Goal: Communication & Community: Answer question/provide support

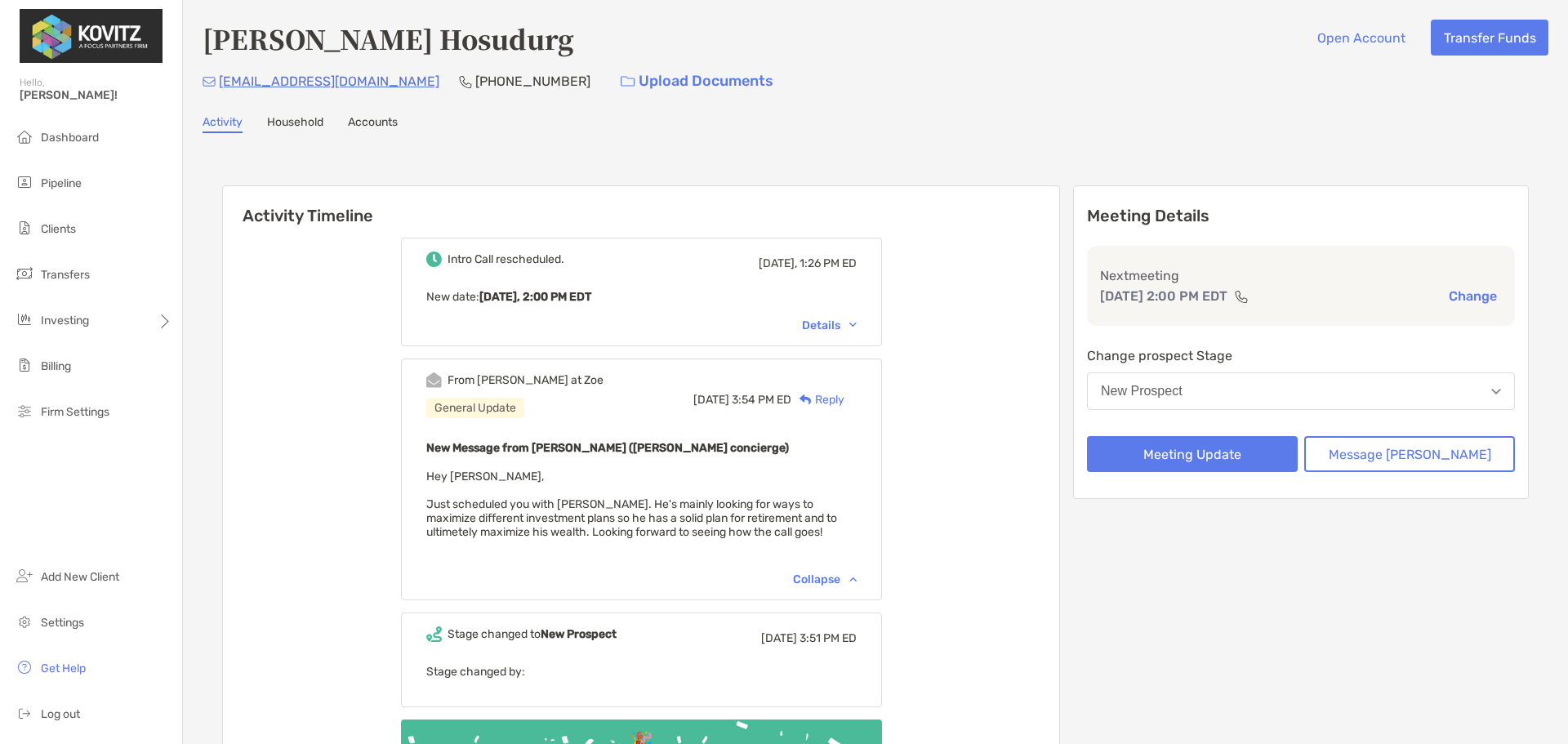
drag, startPoint x: 616, startPoint y: 668, endPoint x: 1249, endPoint y: 643, distance: 633.5
click at [616, 668] on p "Stage changed by:" at bounding box center [642, 671] width 431 height 20
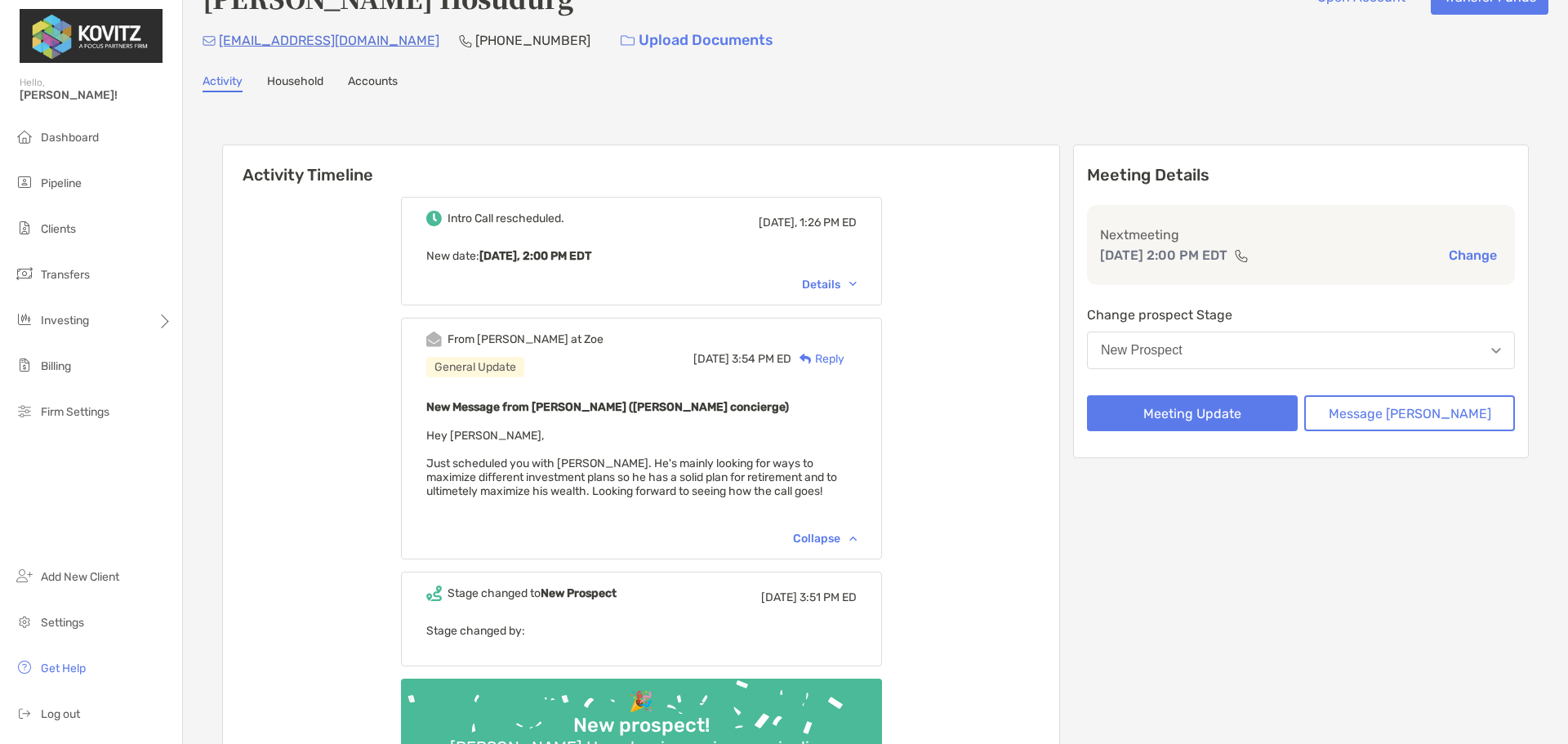
scroll to position [46, 0]
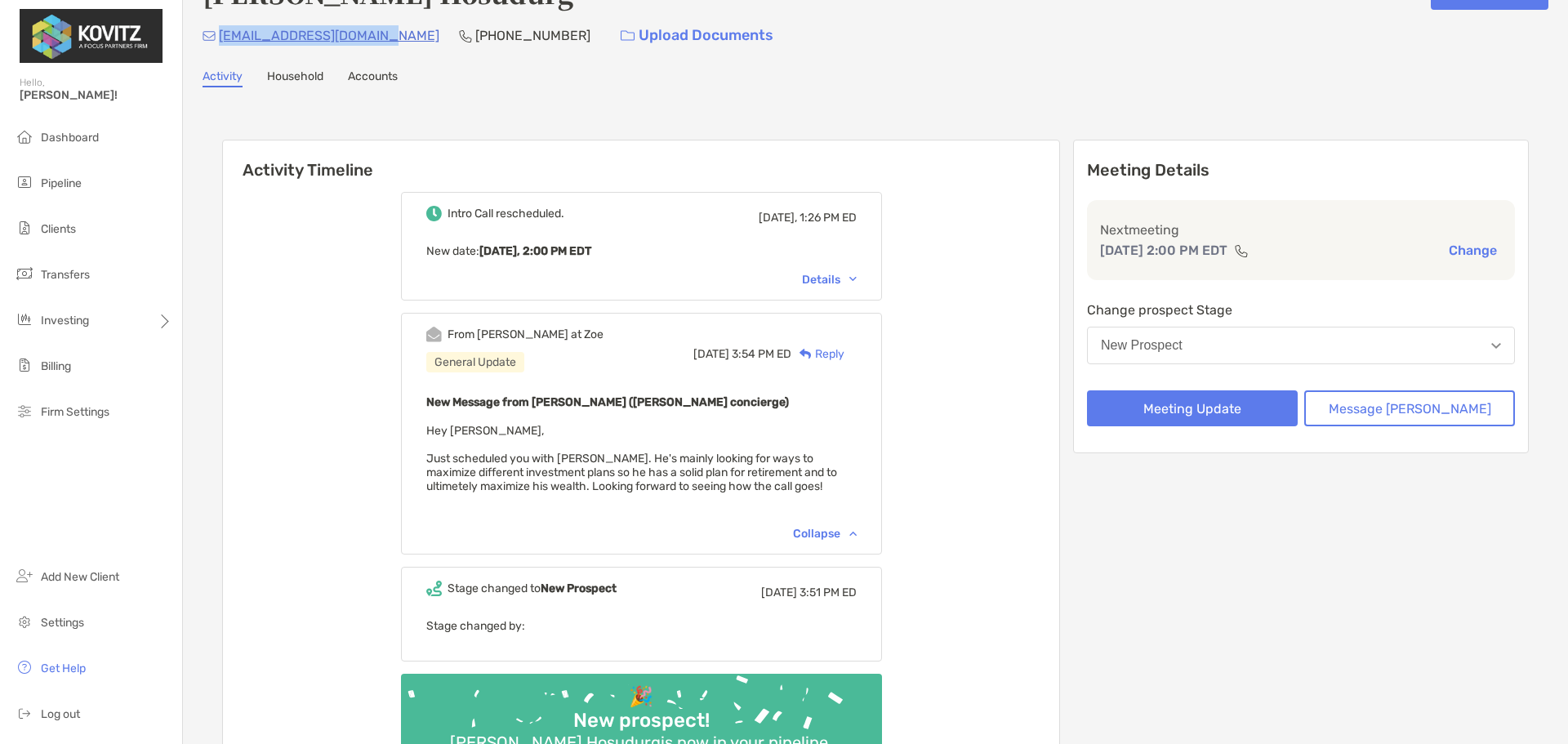
drag, startPoint x: 376, startPoint y: 37, endPoint x: 221, endPoint y: 36, distance: 155.0
click at [221, 36] on div "psukruti.1994@gmail.com (682) 259-9768 Upload Documents" at bounding box center [875, 35] width 1346 height 35
copy p "psukruti.1994@gmail.com"
click at [1221, 356] on button "New Prospect" at bounding box center [1300, 346] width 428 height 37
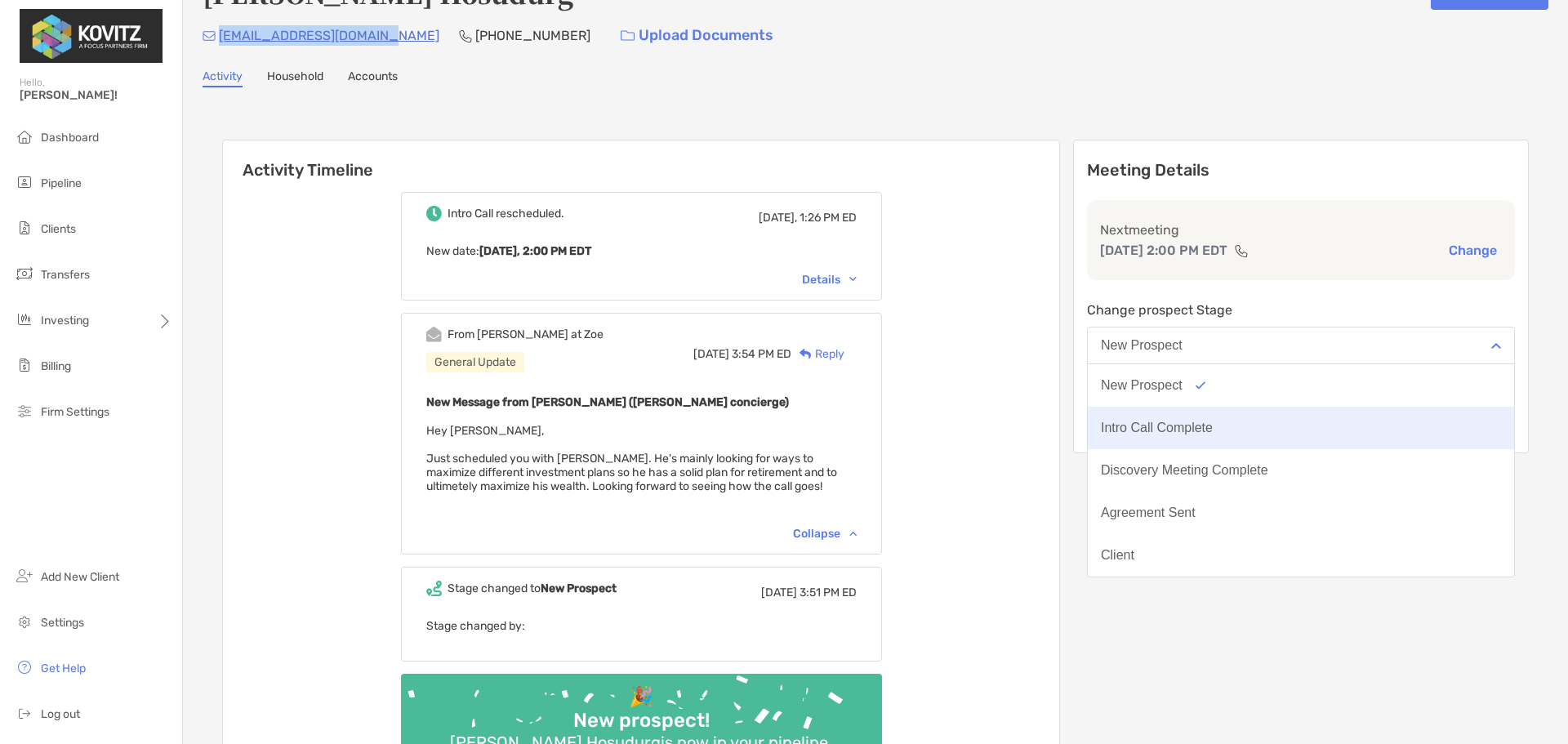
click at [1206, 419] on button "Intro Call Complete" at bounding box center [1300, 428] width 426 height 43
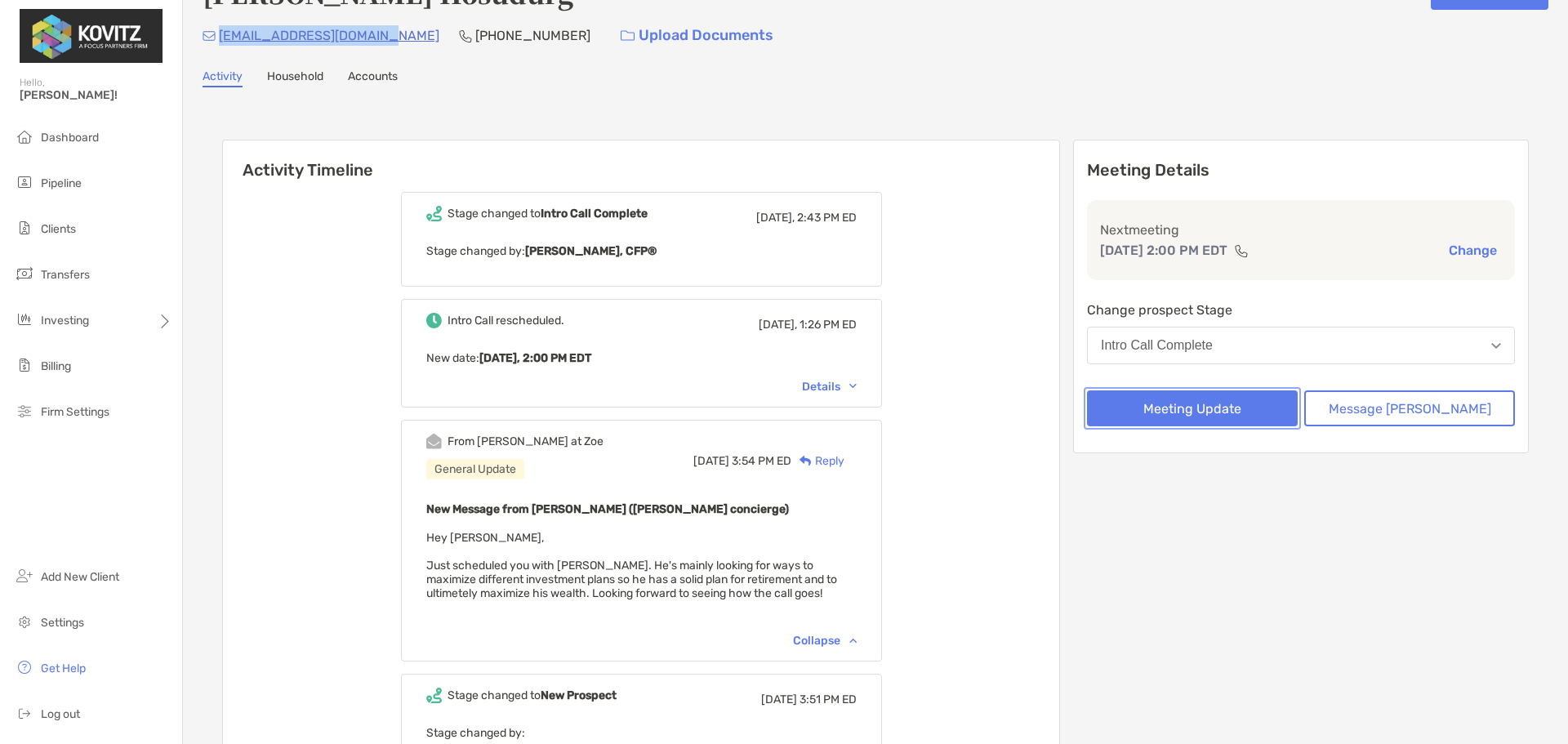
click at [1213, 420] on button "Meeting Update" at bounding box center [1192, 408] width 211 height 36
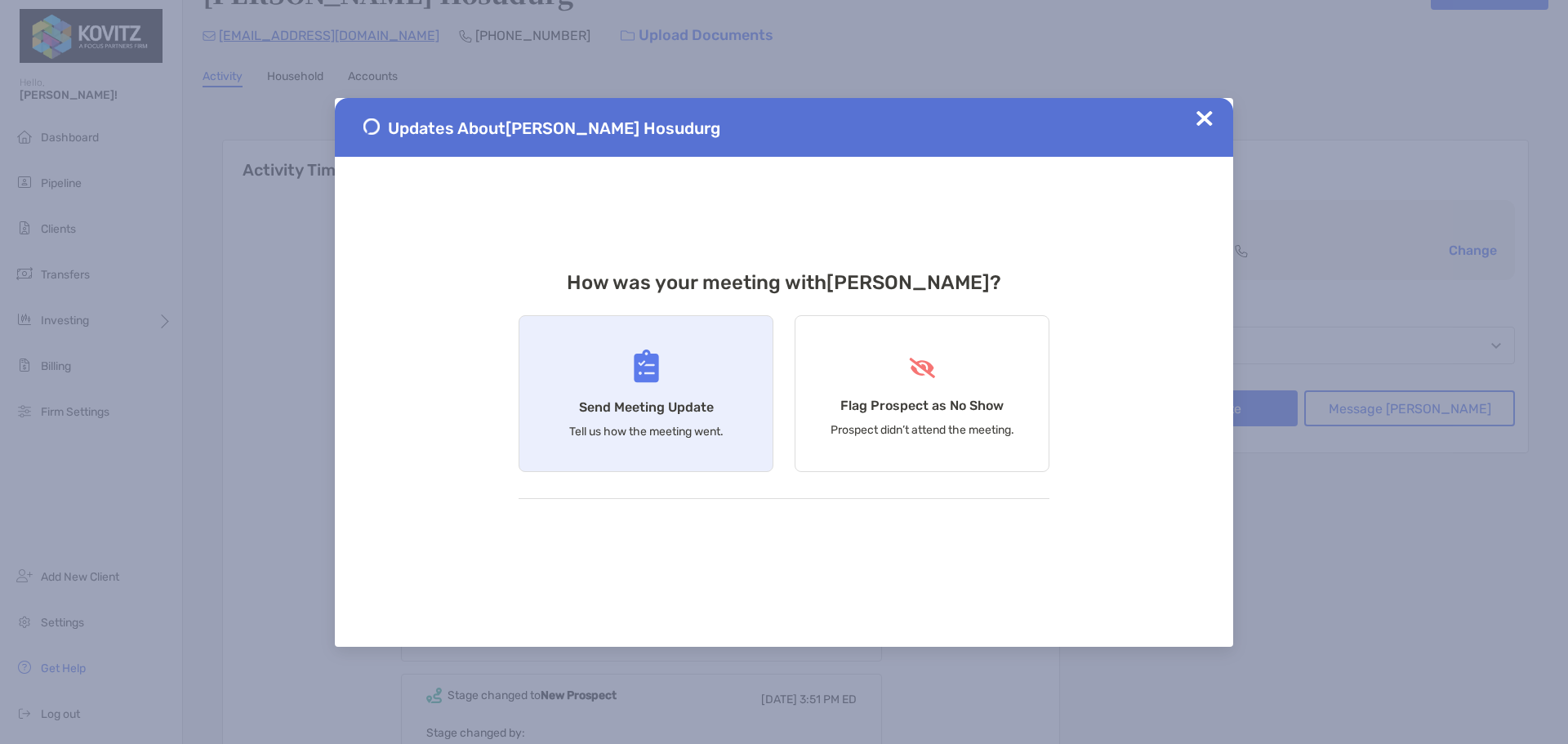
click at [712, 444] on div "Send Meeting Update Tell us how the meeting went." at bounding box center [645, 394] width 254 height 157
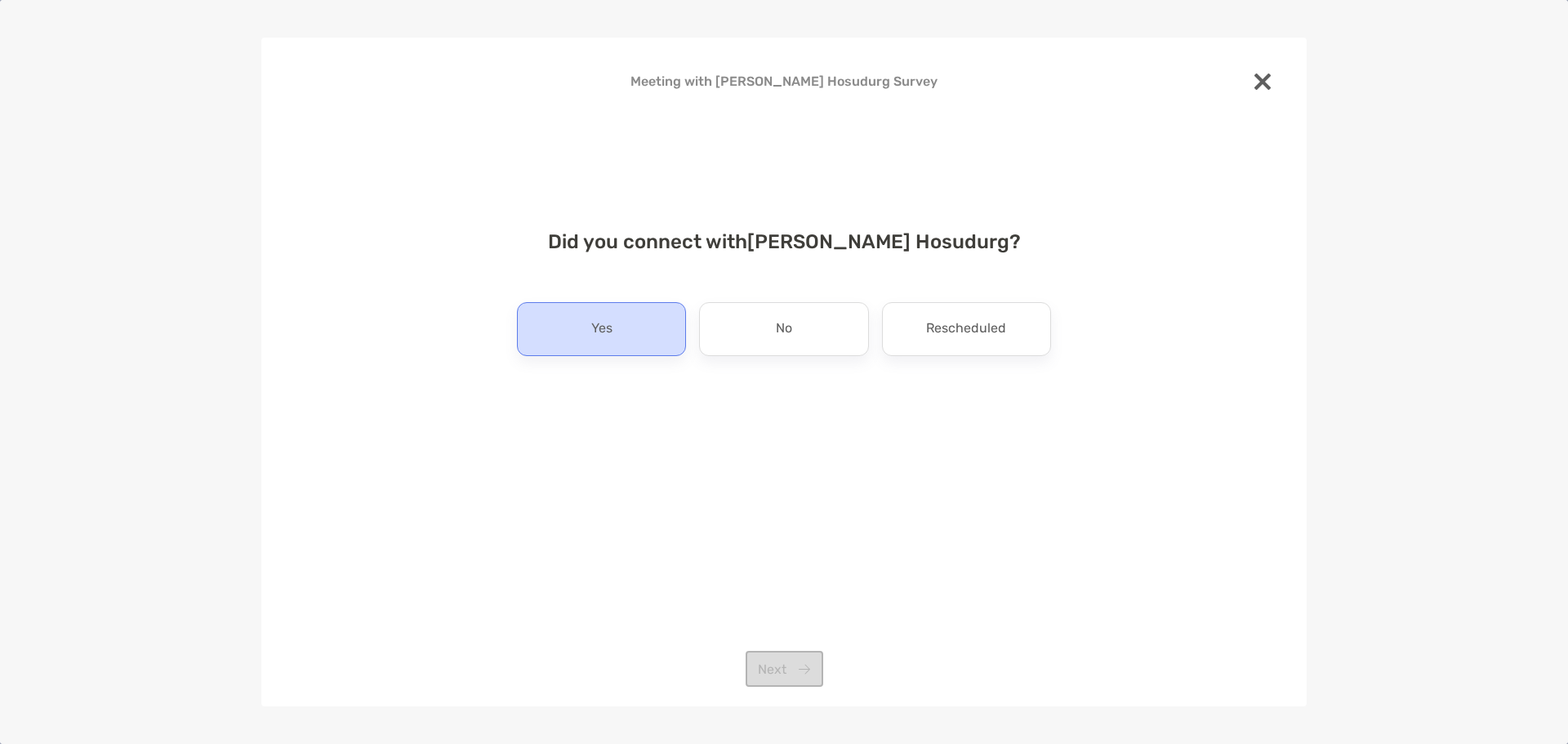
click at [607, 338] on p "Yes" at bounding box center [602, 329] width 21 height 26
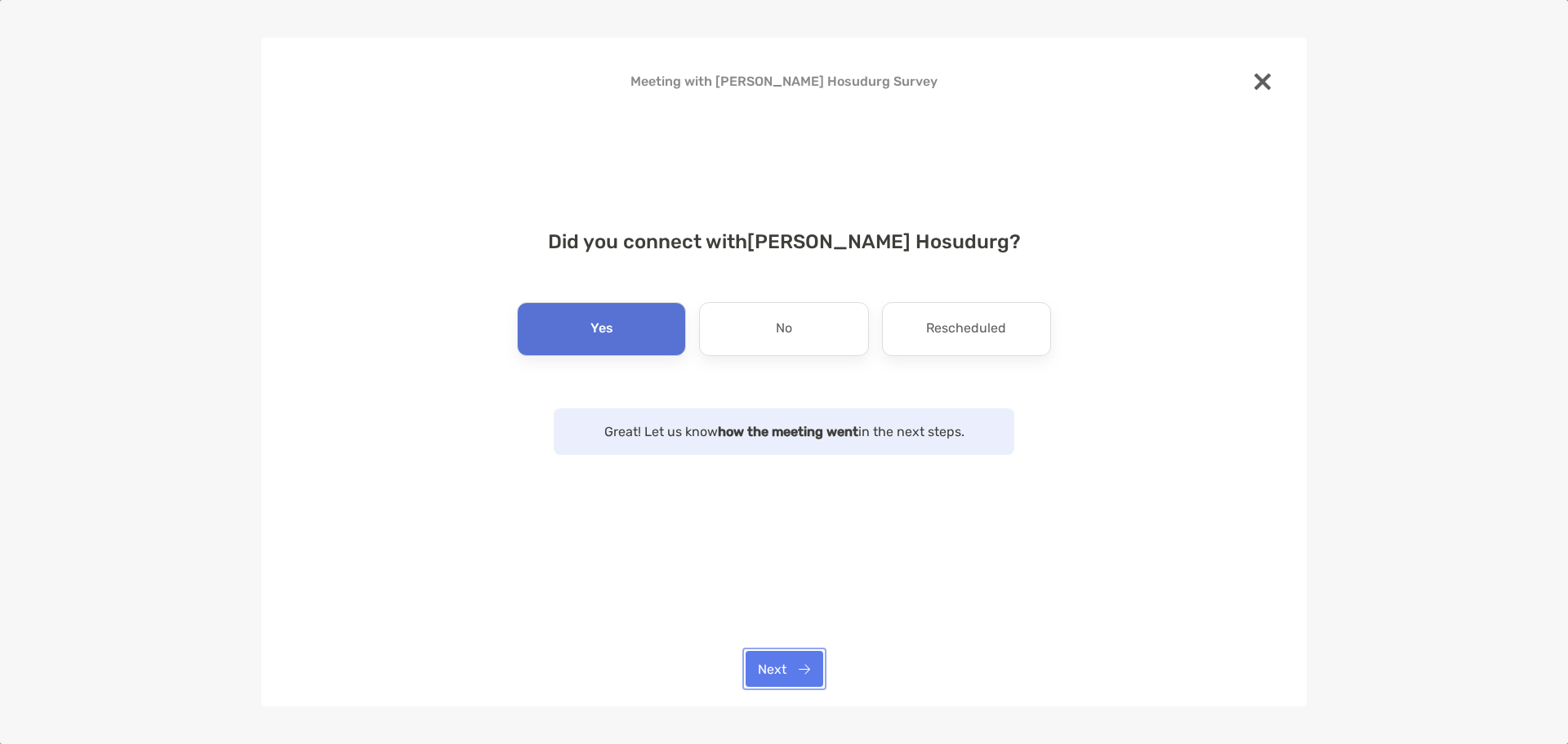
click at [776, 664] on button "Next" at bounding box center [784, 669] width 78 height 36
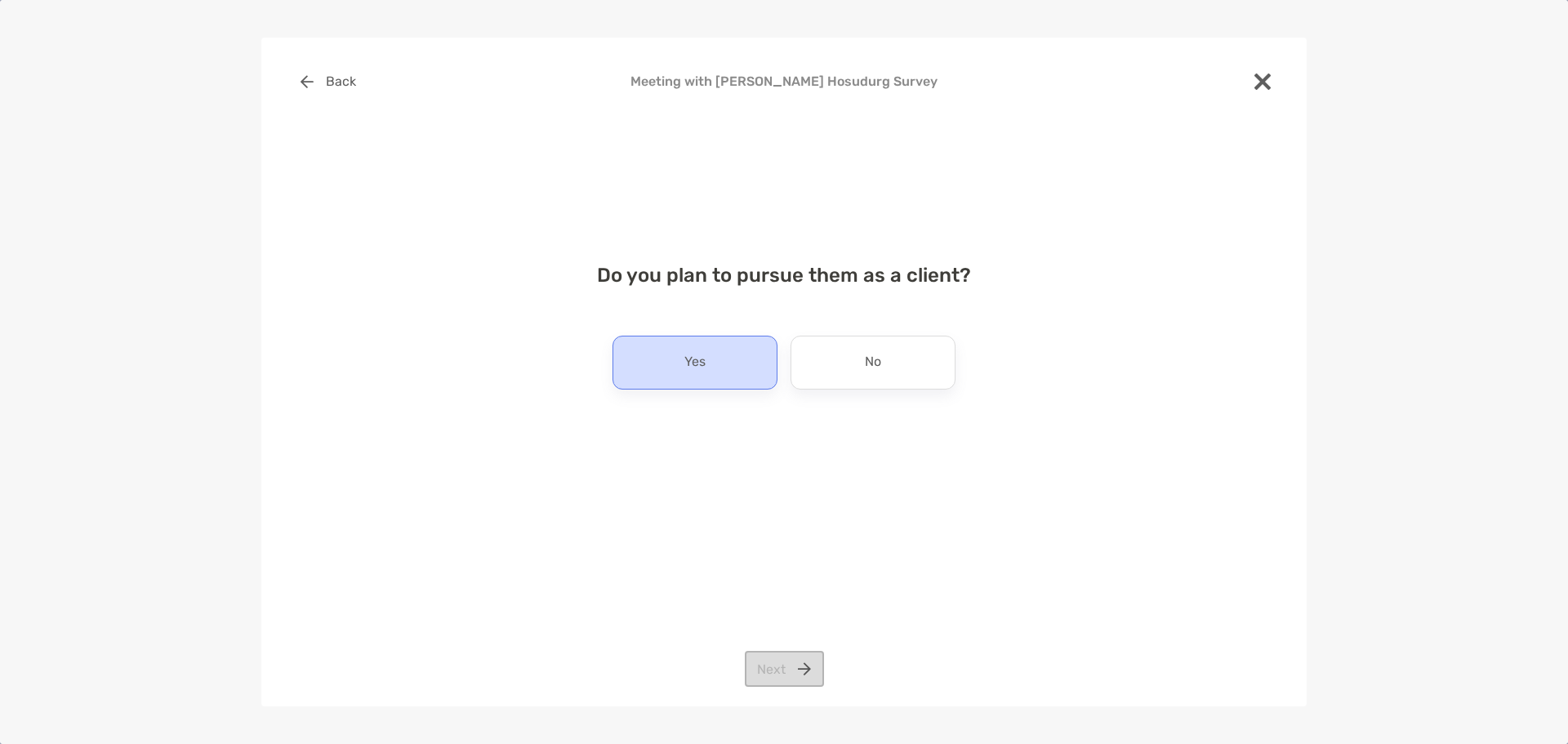
click at [644, 372] on div "Yes" at bounding box center [695, 363] width 165 height 54
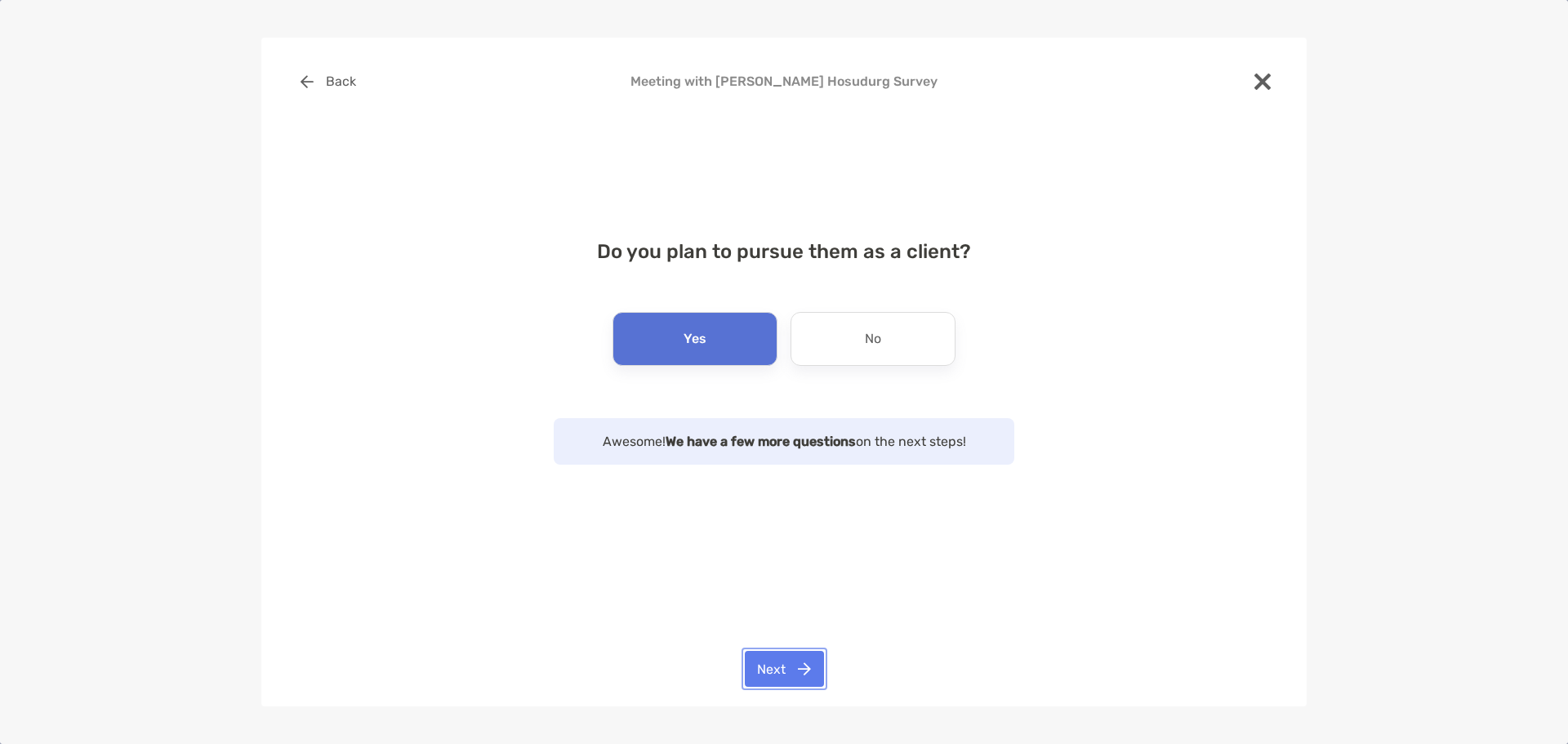
click at [784, 660] on button "Next" at bounding box center [784, 669] width 79 height 36
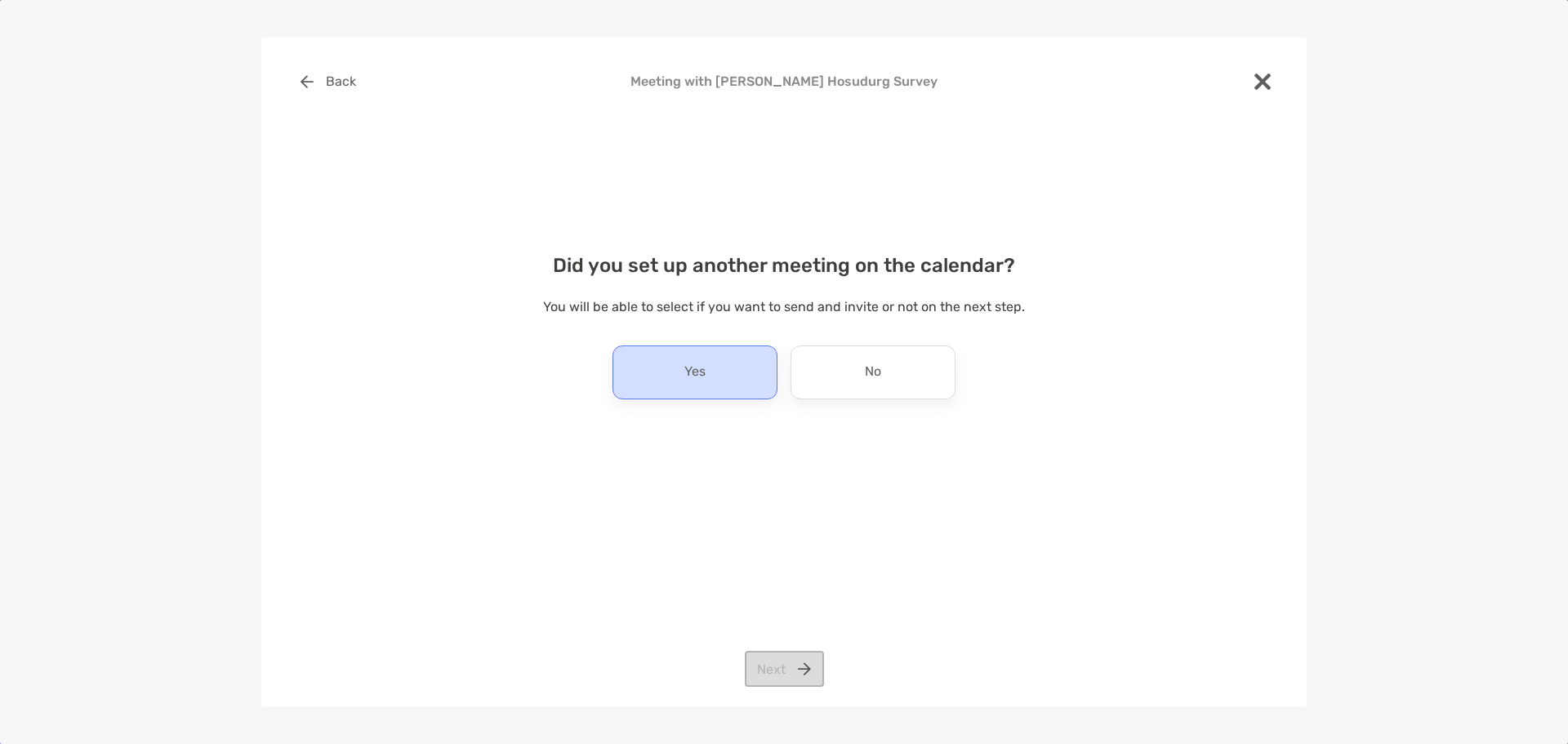
click at [701, 388] on div "Yes" at bounding box center [695, 372] width 165 height 54
drag, startPoint x: 754, startPoint y: 627, endPoint x: 755, endPoint y: 635, distance: 8.1
click at [755, 635] on div "Back Meeting with Sukruti Hosudurg Survey Did you set up another meeting on the…" at bounding box center [784, 372] width 1045 height 670
click at [776, 675] on button "Next" at bounding box center [784, 669] width 79 height 36
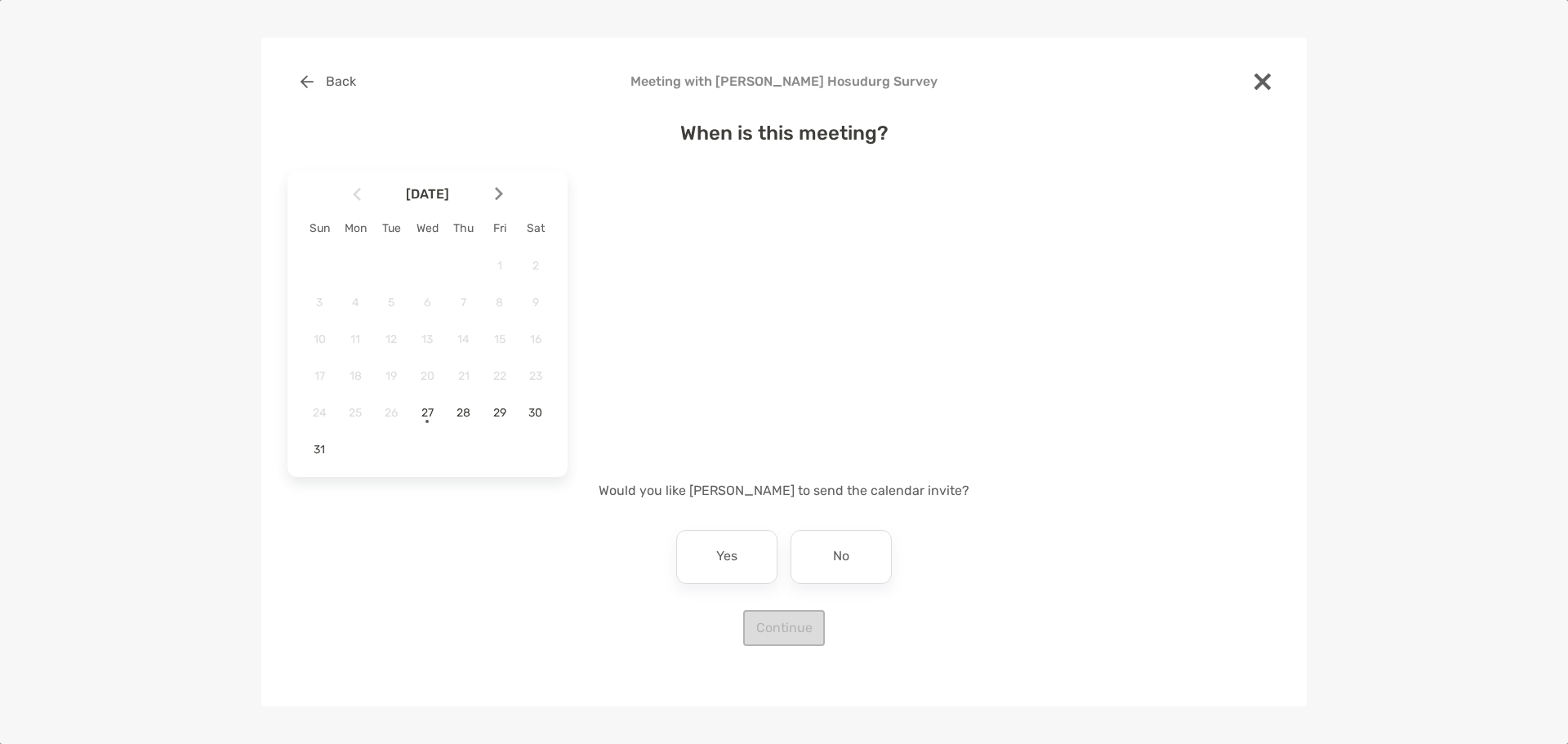
click at [499, 192] on img at bounding box center [498, 194] width 8 height 14
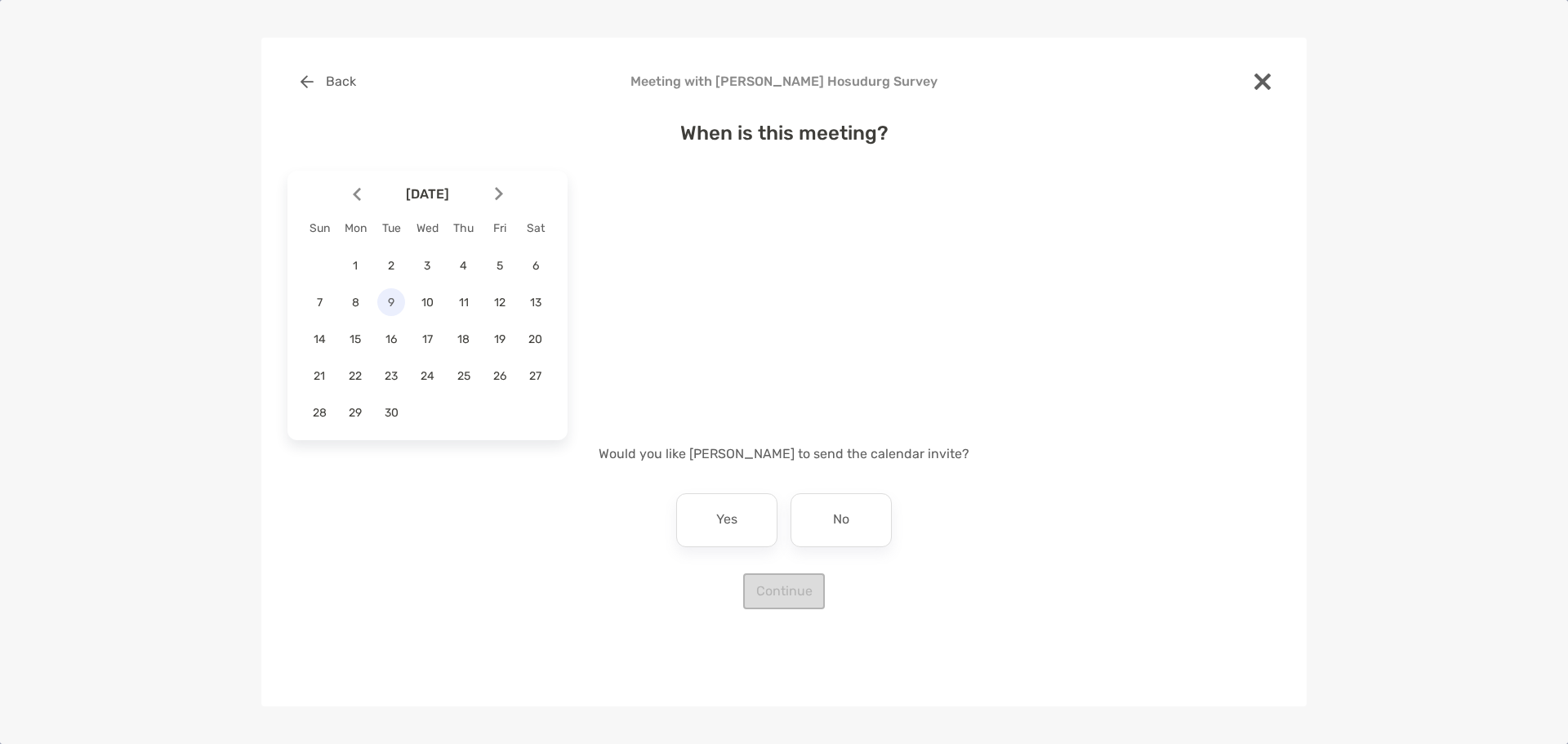
click at [394, 306] on span "9" at bounding box center [391, 303] width 27 height 14
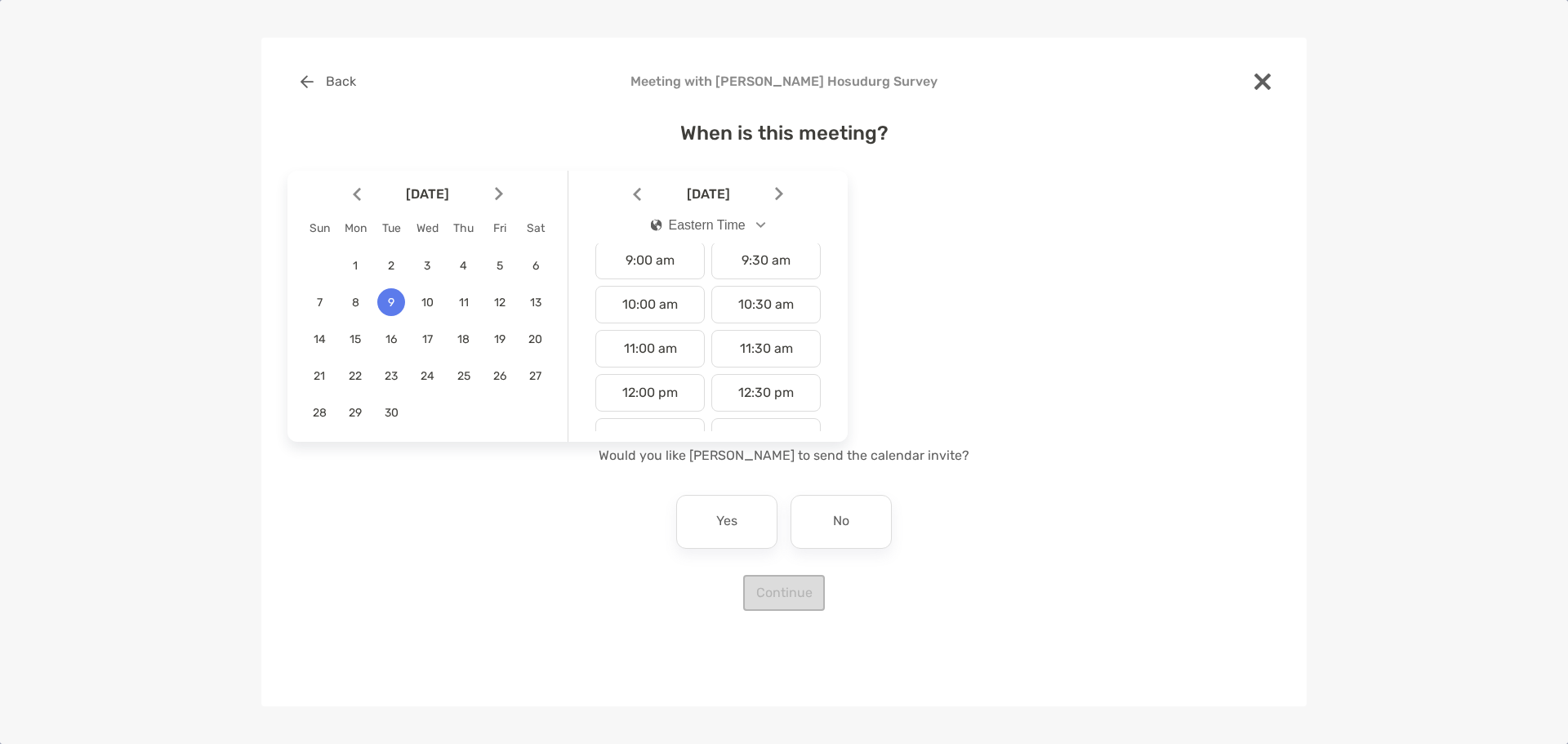
click at [735, 279] on div "12:00 am 12:30 am 1:00 am 1:30 am 2:00 am 2:30 am 3:00 am 3:30 am 4:00 am 4:30 …" at bounding box center [708, 378] width 267 height 1066
click at [648, 288] on div "2:00 pm" at bounding box center [650, 278] width 109 height 37
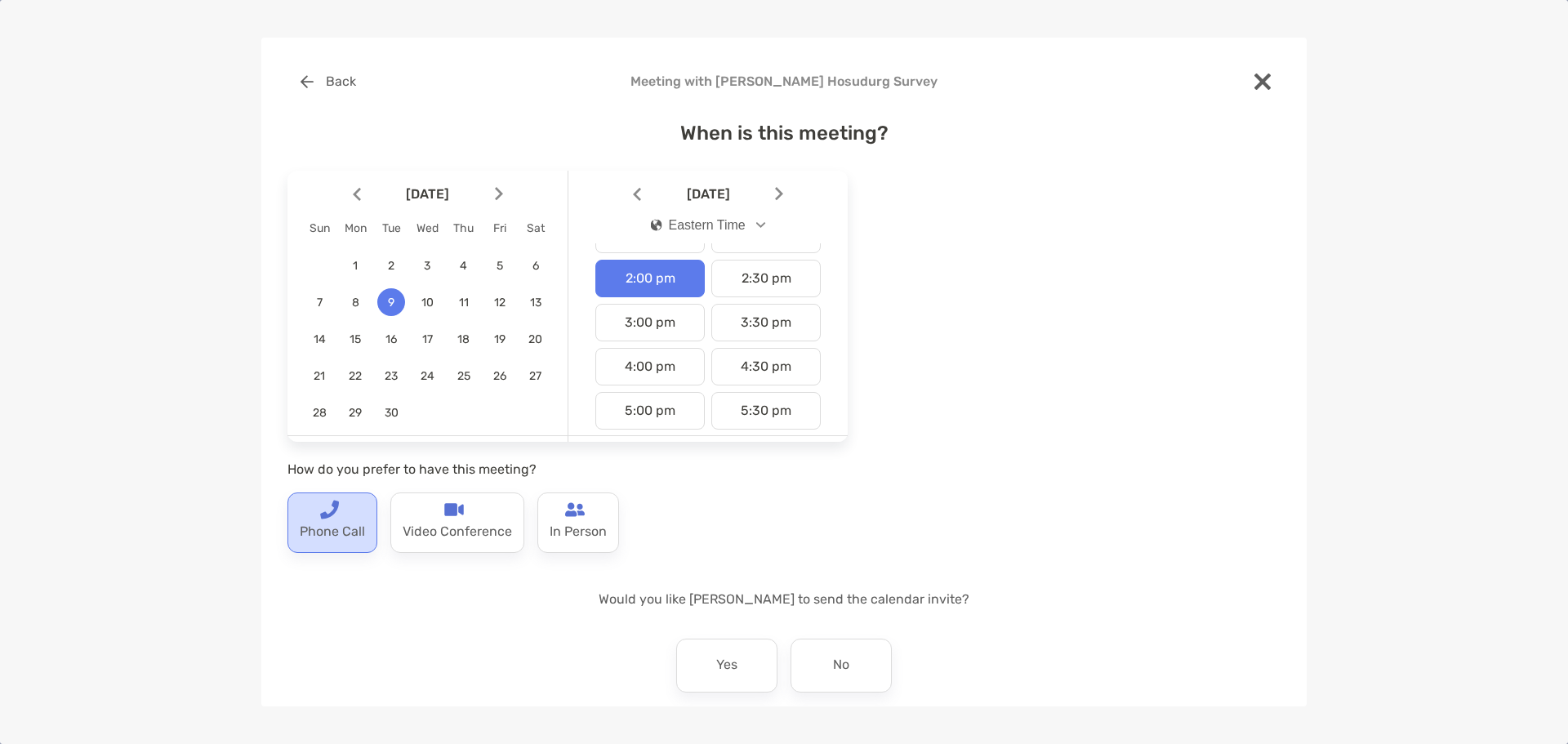
click at [364, 516] on div "Phone Call" at bounding box center [332, 523] width 90 height 60
click at [701, 650] on div "Yes" at bounding box center [727, 666] width 101 height 54
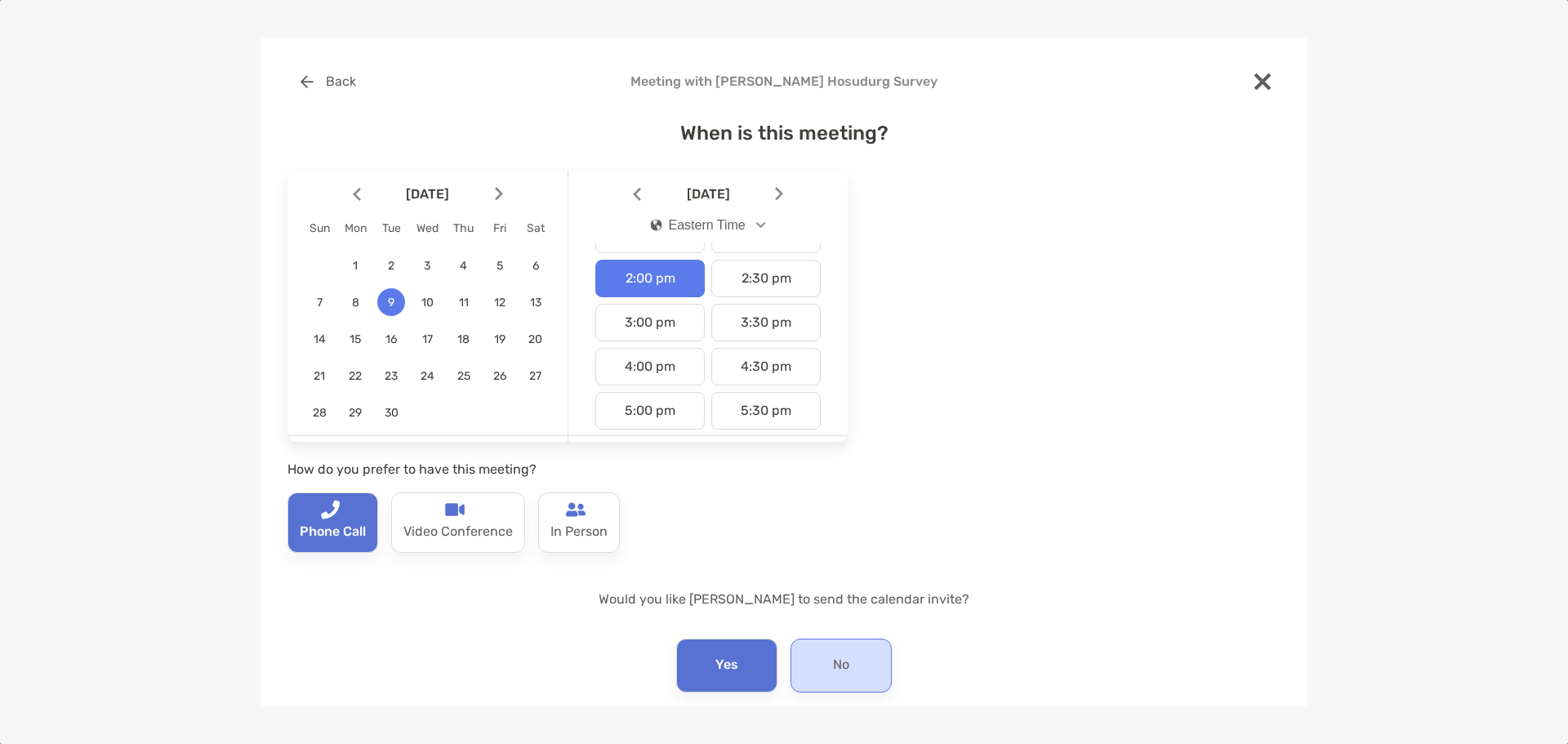
click at [791, 668] on div "No" at bounding box center [841, 666] width 101 height 54
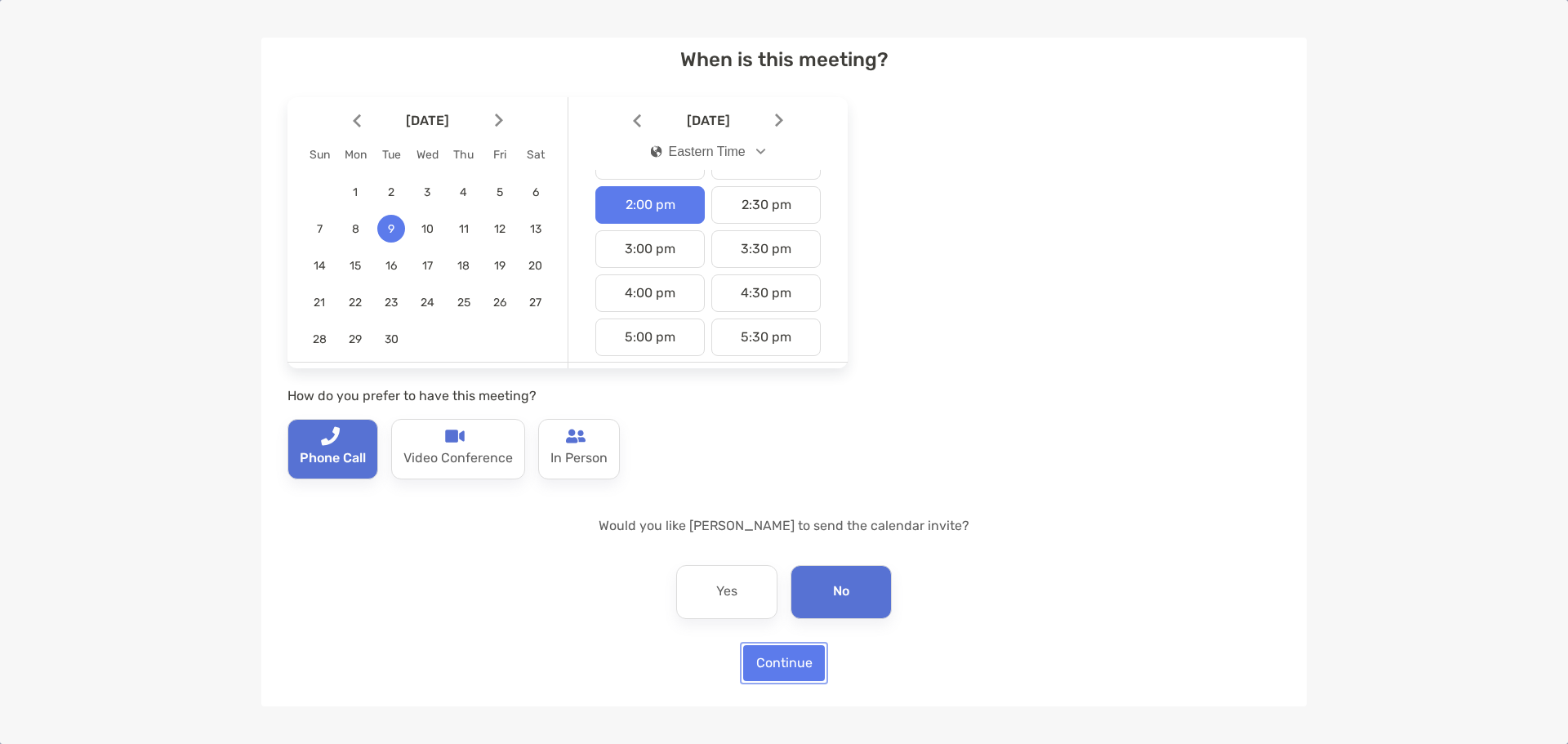
click at [790, 668] on button "Continue" at bounding box center [784, 663] width 82 height 36
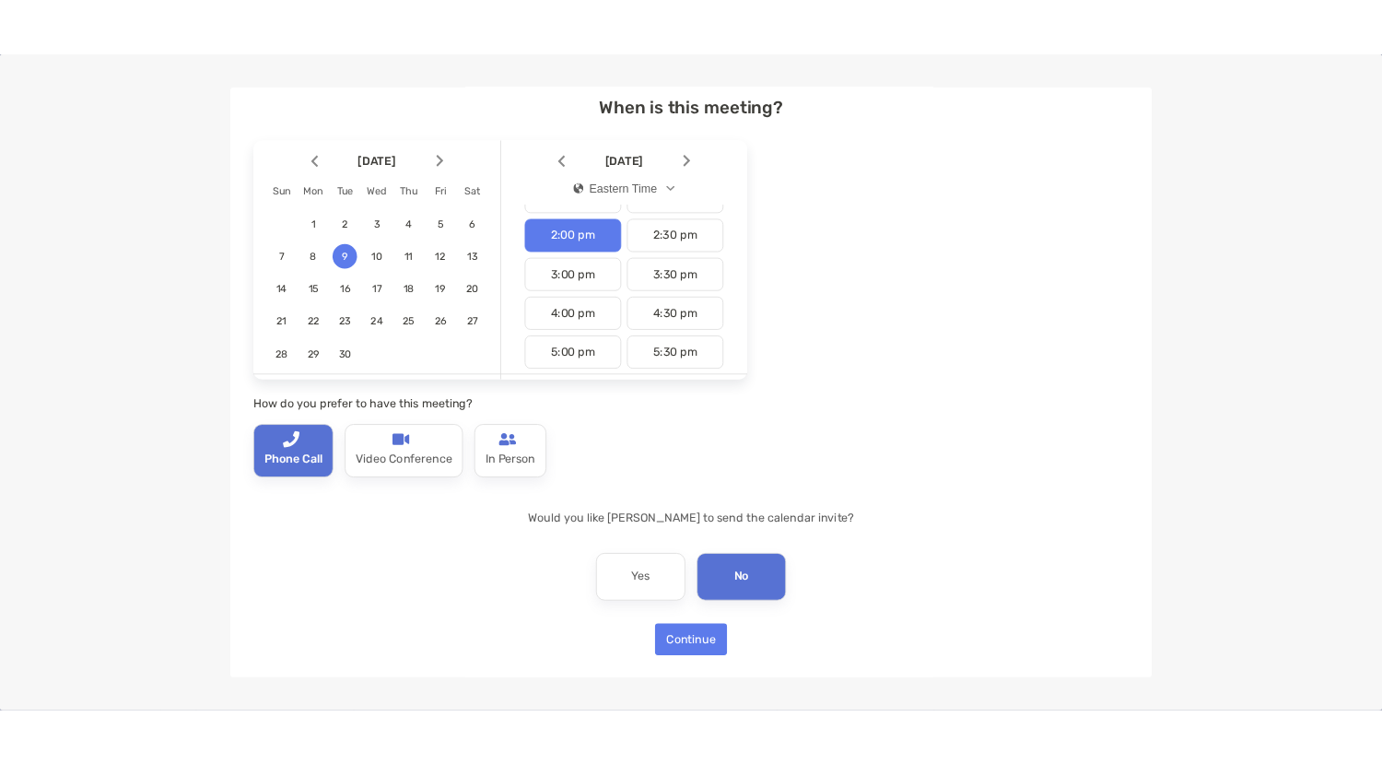
scroll to position [0, 0]
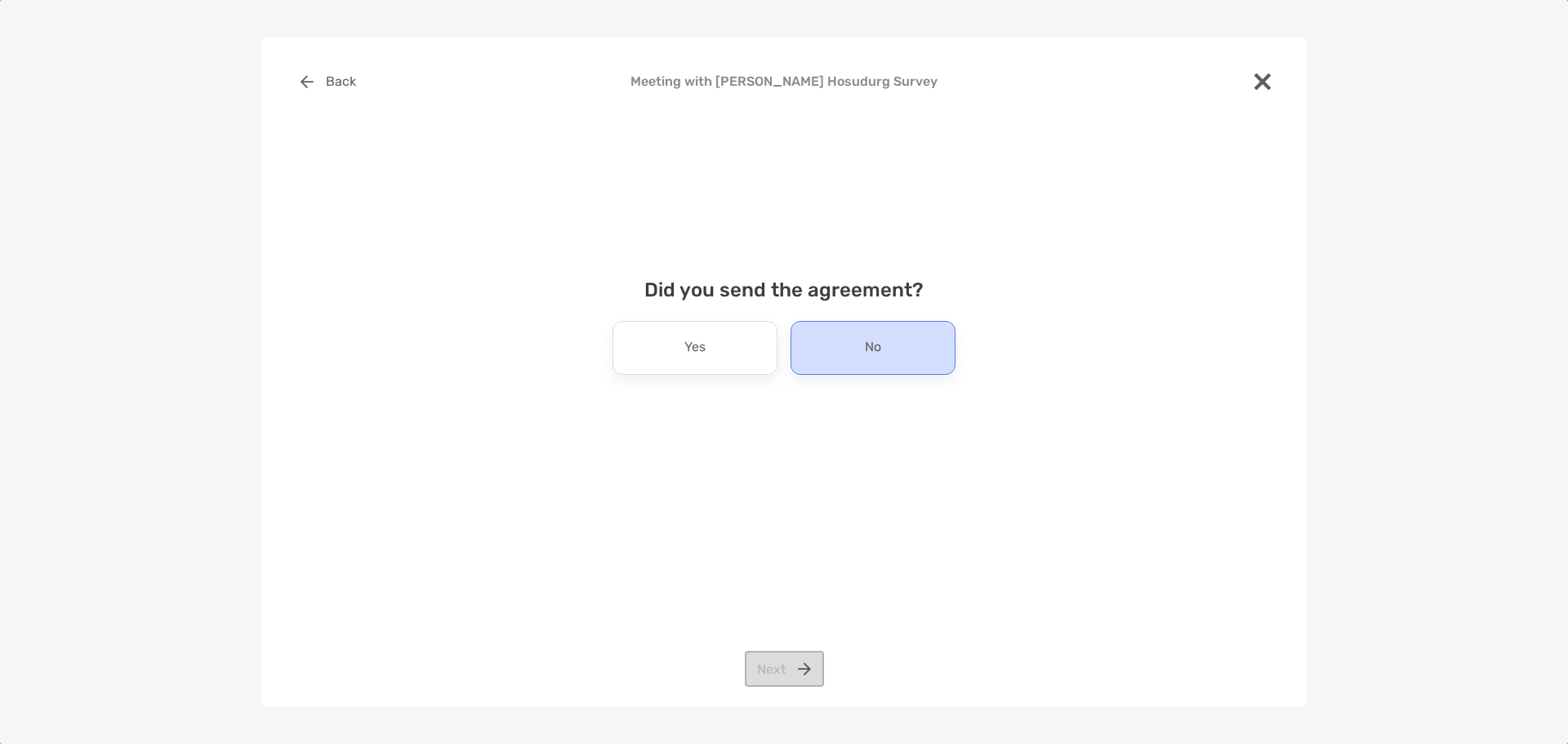
click at [857, 355] on div "No" at bounding box center [873, 348] width 165 height 54
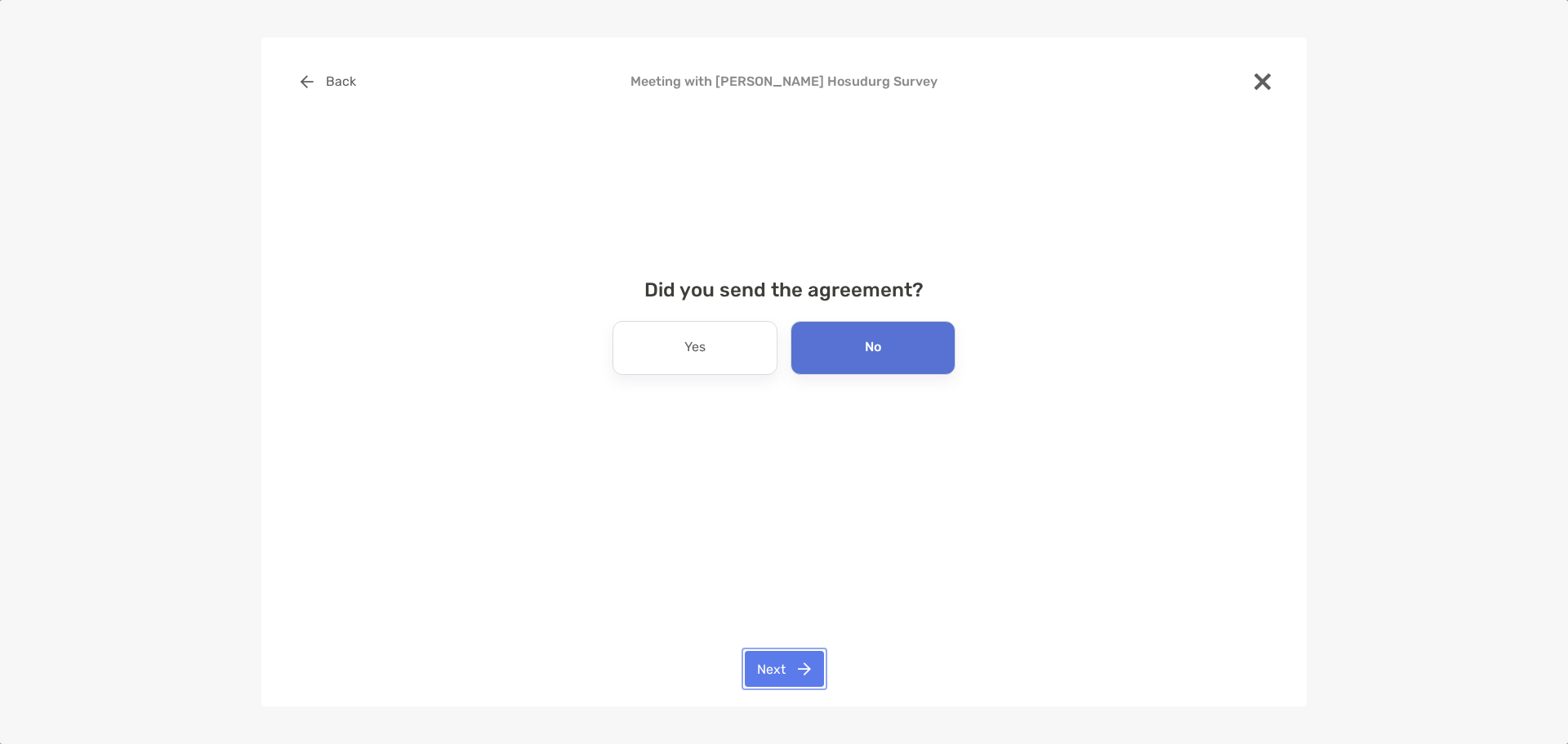
click at [774, 659] on button "Next" at bounding box center [784, 669] width 79 height 36
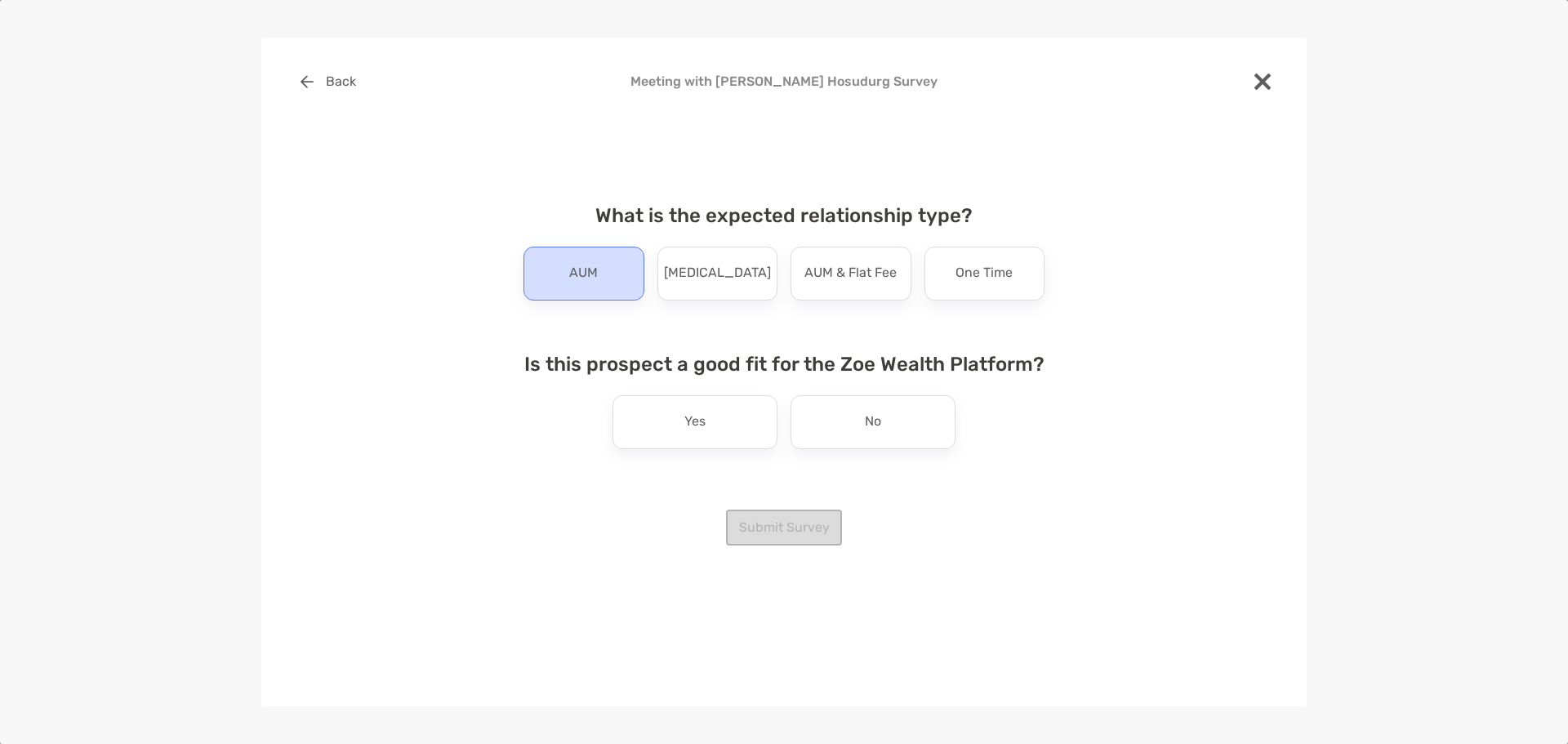
click at [601, 282] on div "AUM" at bounding box center [584, 273] width 121 height 54
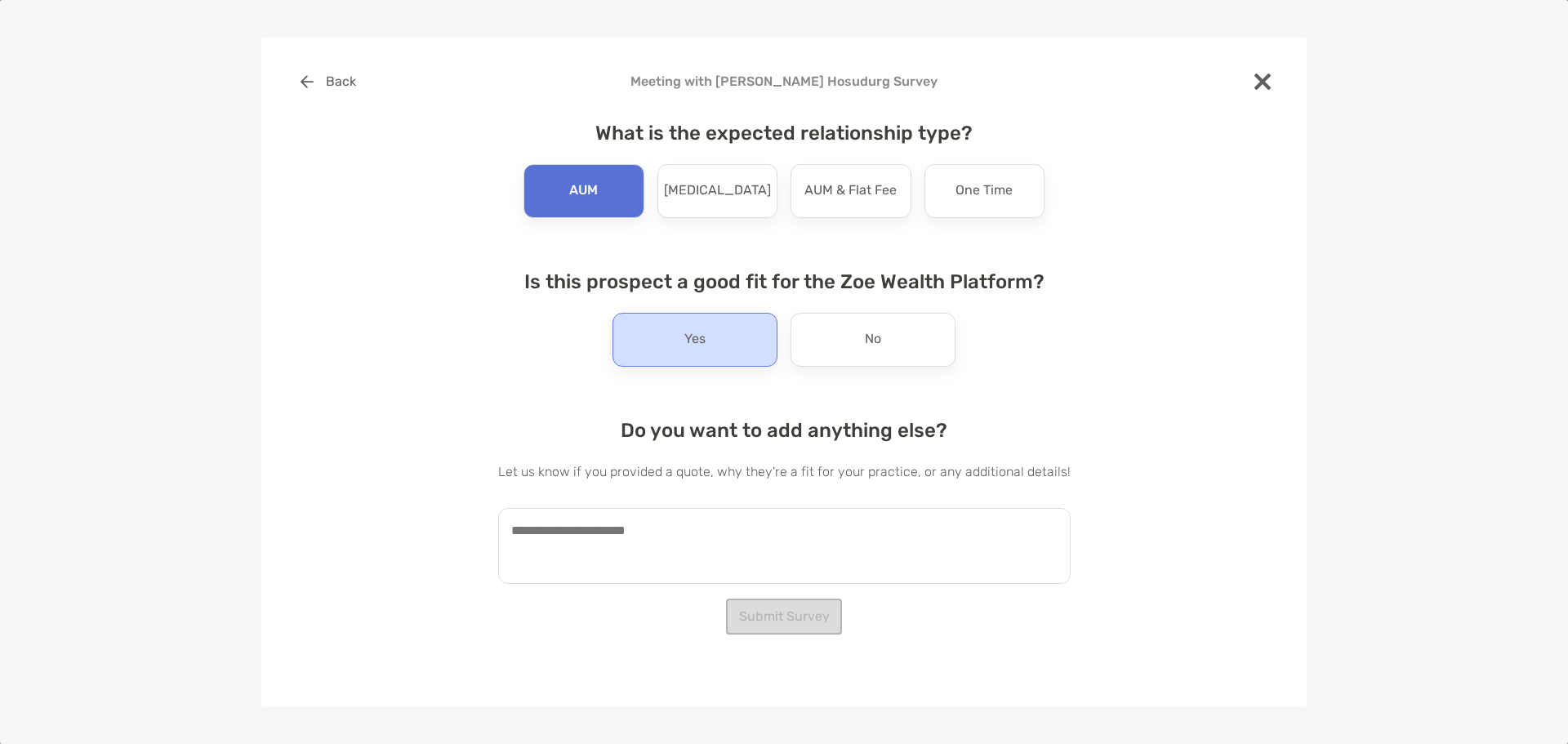
click at [729, 323] on div "Yes" at bounding box center [695, 340] width 165 height 54
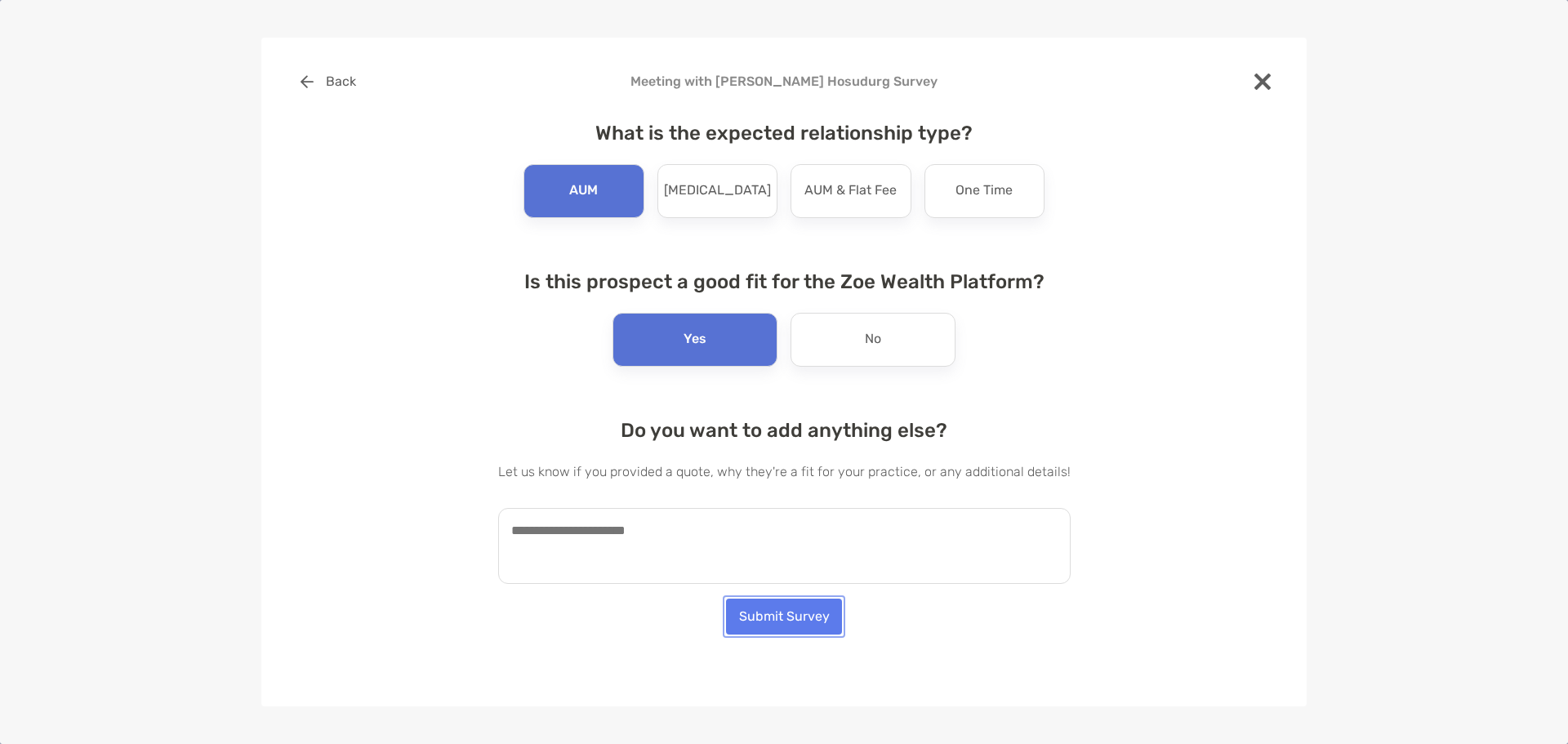
click at [787, 616] on button "Submit Survey" at bounding box center [784, 616] width 116 height 36
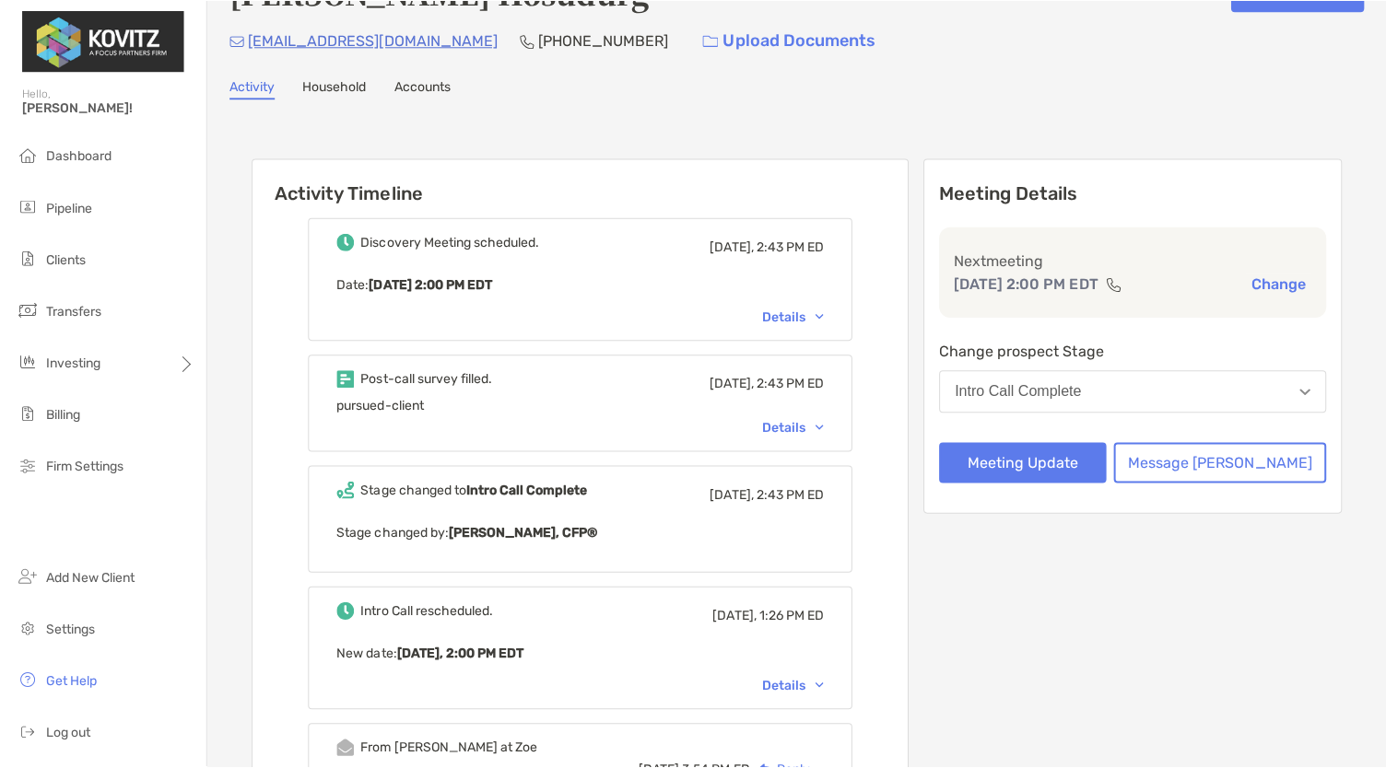
scroll to position [52, 0]
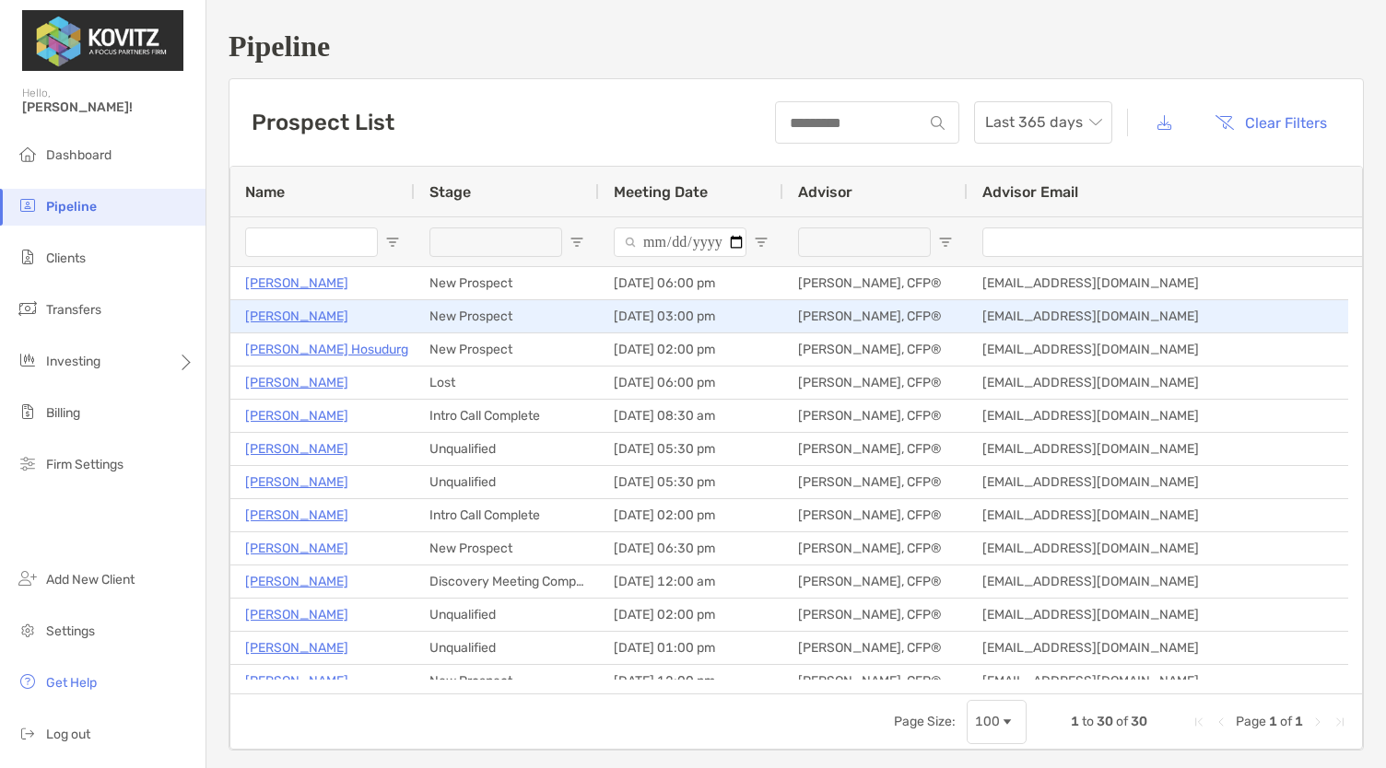
click at [282, 311] on p "[PERSON_NAME]" at bounding box center [296, 316] width 103 height 23
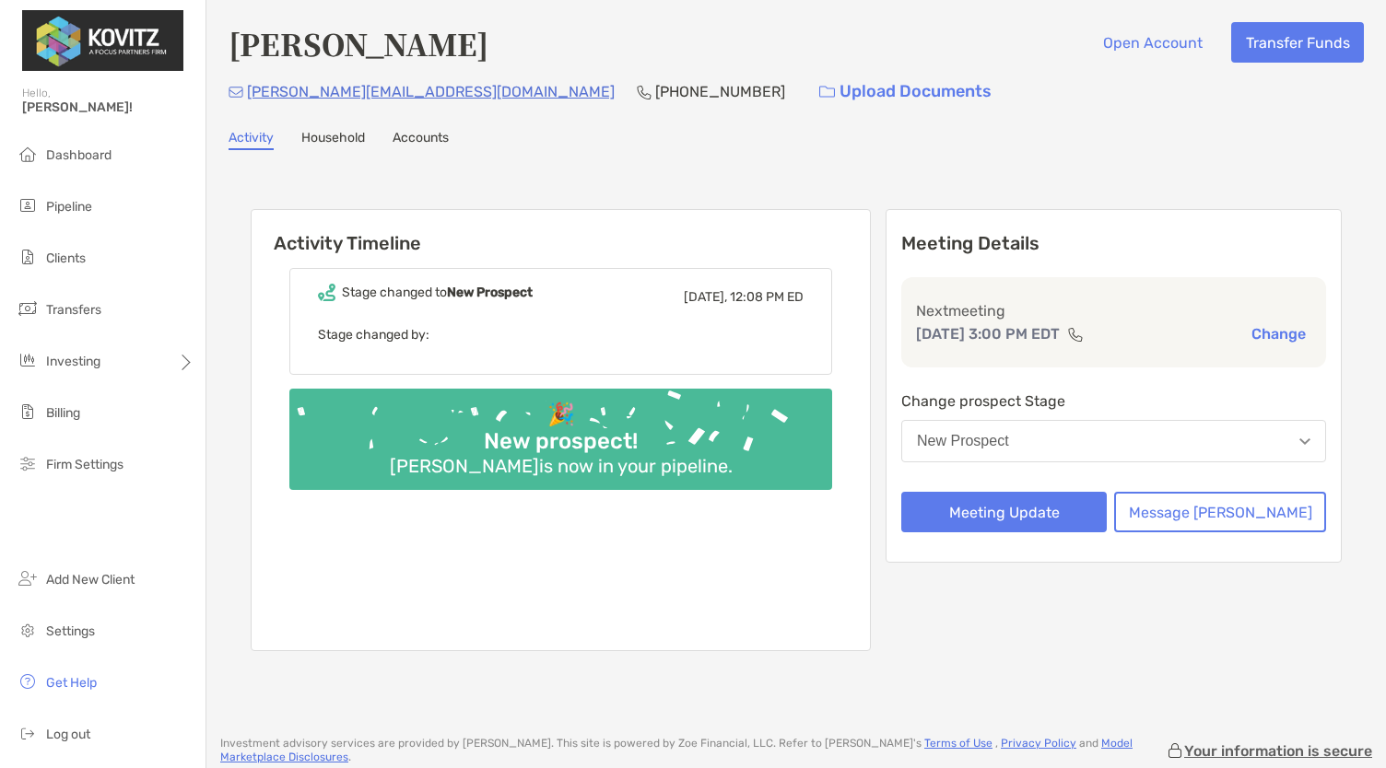
click at [1009, 436] on div "New Prospect" at bounding box center [963, 441] width 92 height 17
click at [1259, 344] on div "Aug 27, 3:00 PM EDT Change" at bounding box center [1113, 333] width 395 height 23
drag, startPoint x: 405, startPoint y: 96, endPoint x: 247, endPoint y: 86, distance: 158.8
click at [247, 86] on div "jon.saez31@gmail.com (787) 646-8521 Upload Documents" at bounding box center [795, 92] width 1135 height 40
copy p "jon.saez31@gmail.com"
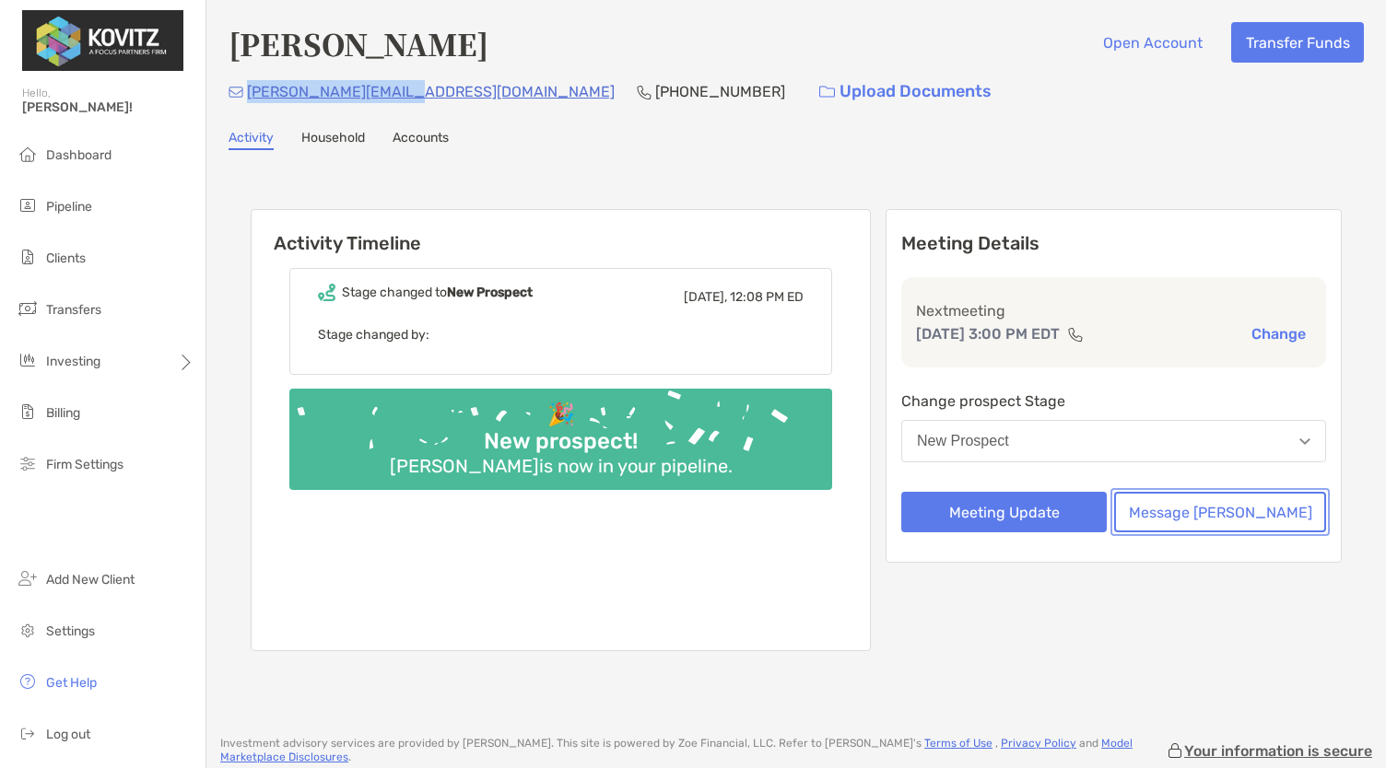
click at [1241, 527] on button "Message Zoe" at bounding box center [1220, 512] width 212 height 41
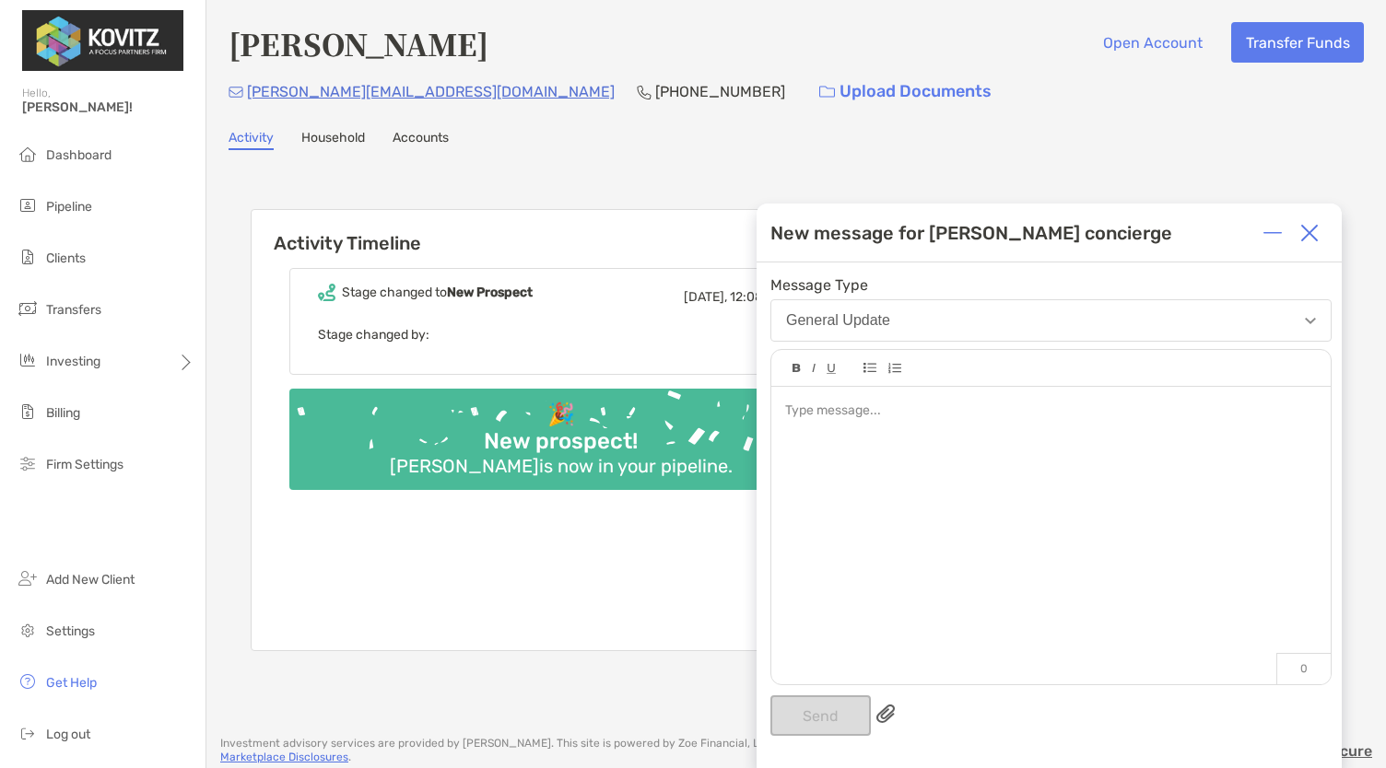
click at [1316, 232] on img at bounding box center [1309, 233] width 18 height 18
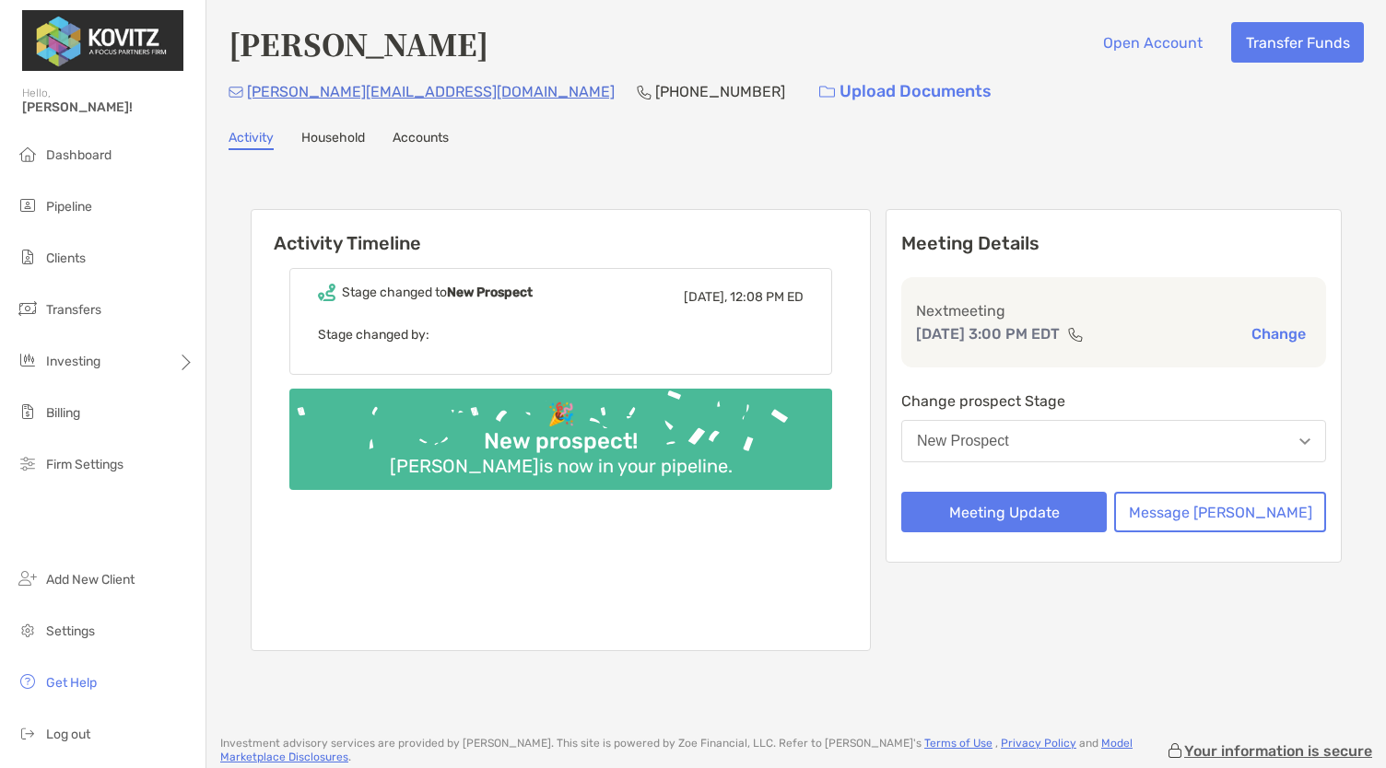
click at [1102, 452] on button "New Prospect" at bounding box center [1113, 441] width 425 height 42
click at [1274, 336] on button "Change" at bounding box center [1278, 333] width 65 height 19
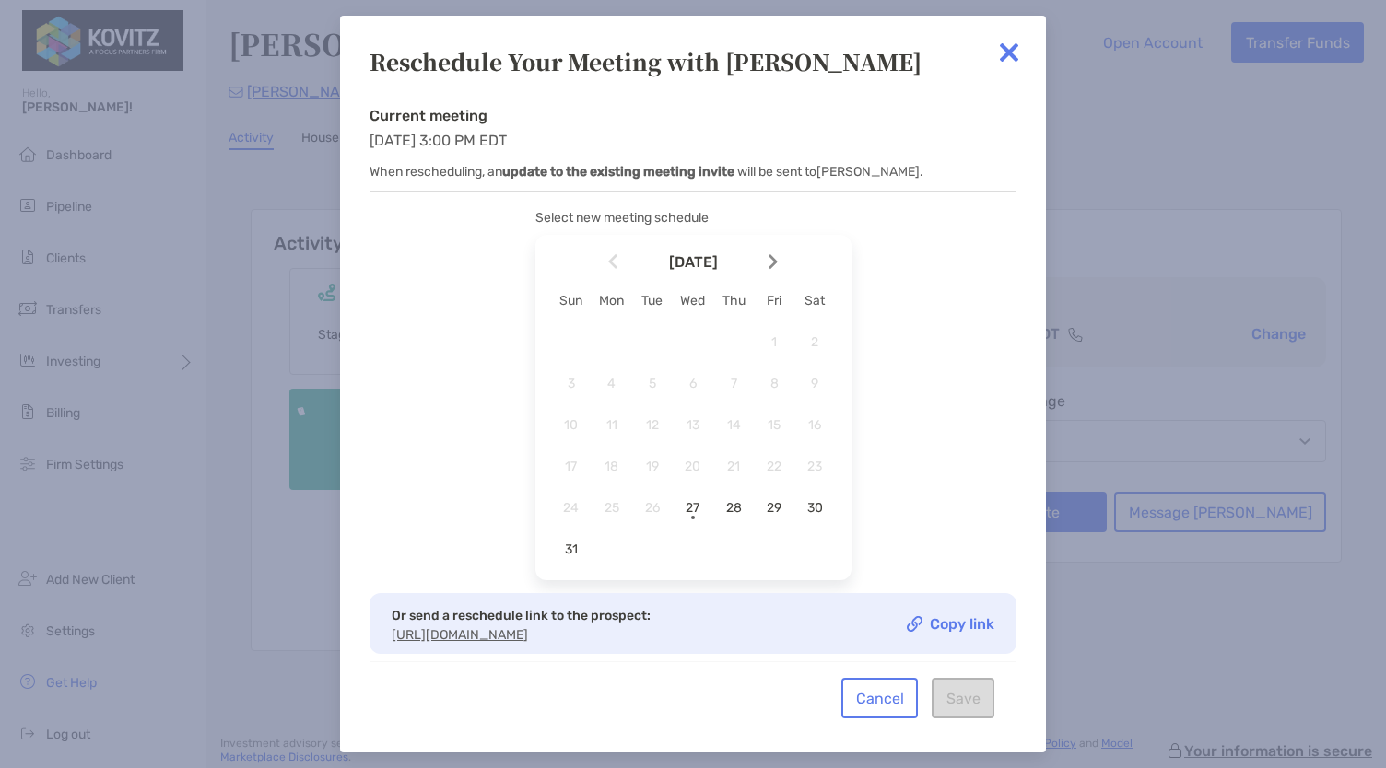
click at [990, 14] on div "Reschedule Your Meeting with Jonathan Current meeting Wed, Aug 27, 2025 3:00 PM…" at bounding box center [693, 384] width 1386 height 768
click at [993, 32] on div "Reschedule Your Meeting with Jonathan Current meeting Wed, Aug 27, 2025 3:00 PM…" at bounding box center [693, 384] width 706 height 737
click at [1000, 46] on img at bounding box center [1008, 52] width 37 height 37
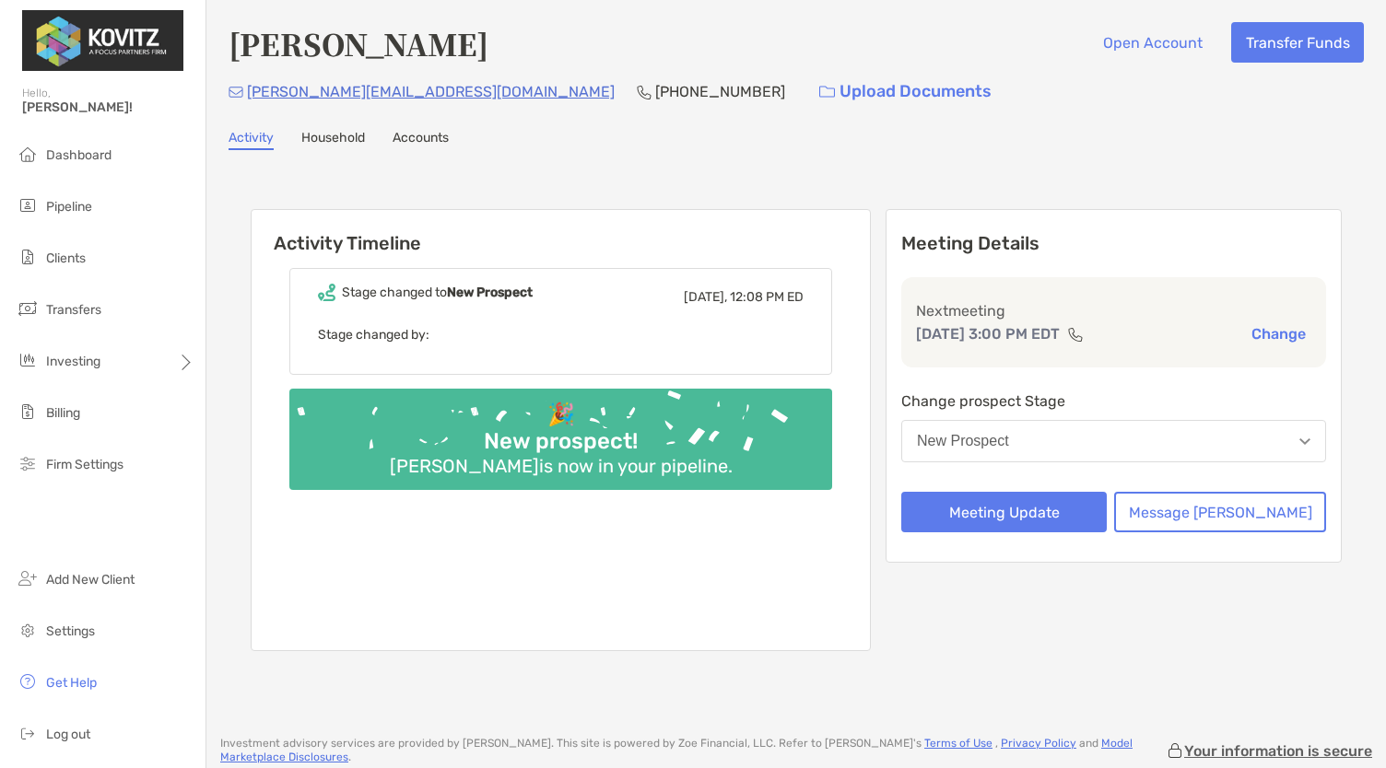
click at [1072, 445] on button "New Prospect" at bounding box center [1113, 441] width 425 height 42
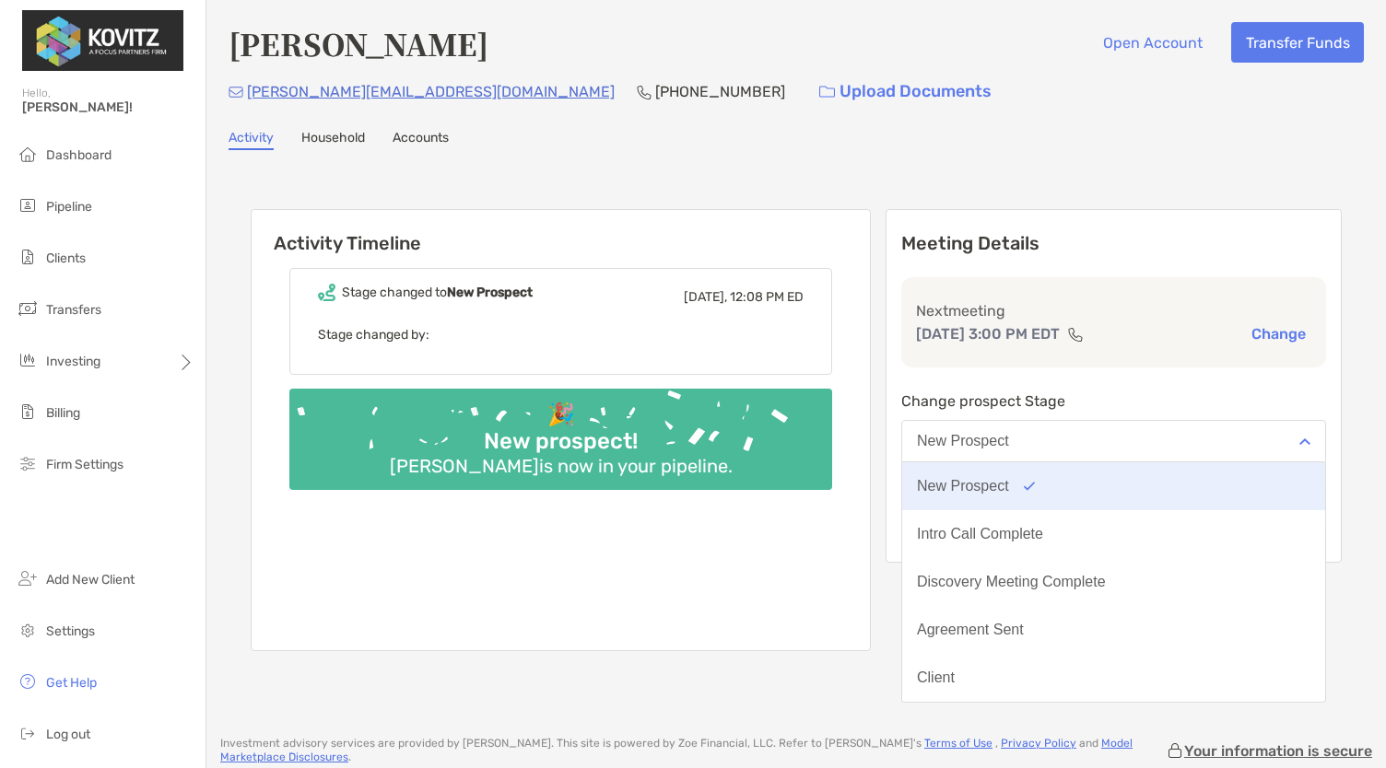
click at [1060, 498] on button "New Prospect" at bounding box center [1113, 487] width 423 height 48
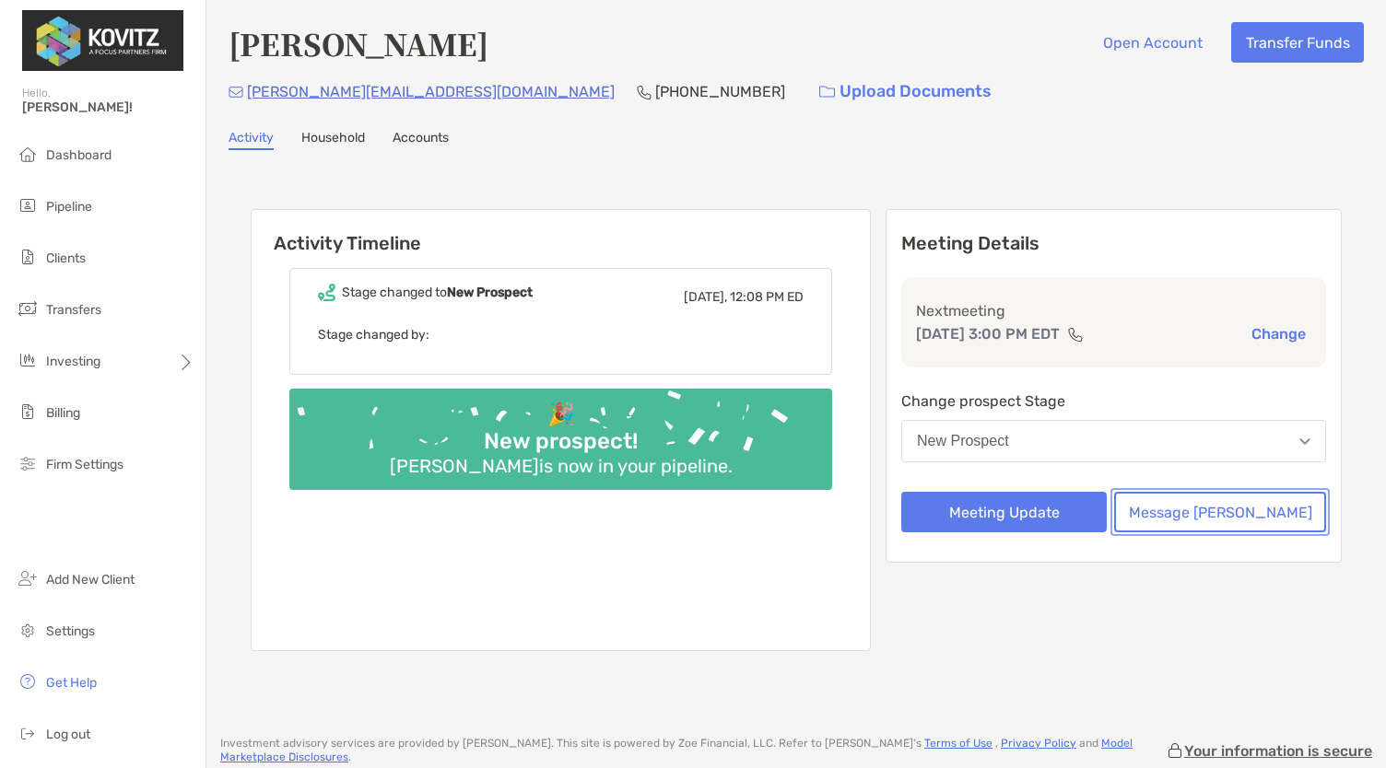
click at [1225, 528] on button "Message Zoe" at bounding box center [1220, 512] width 212 height 41
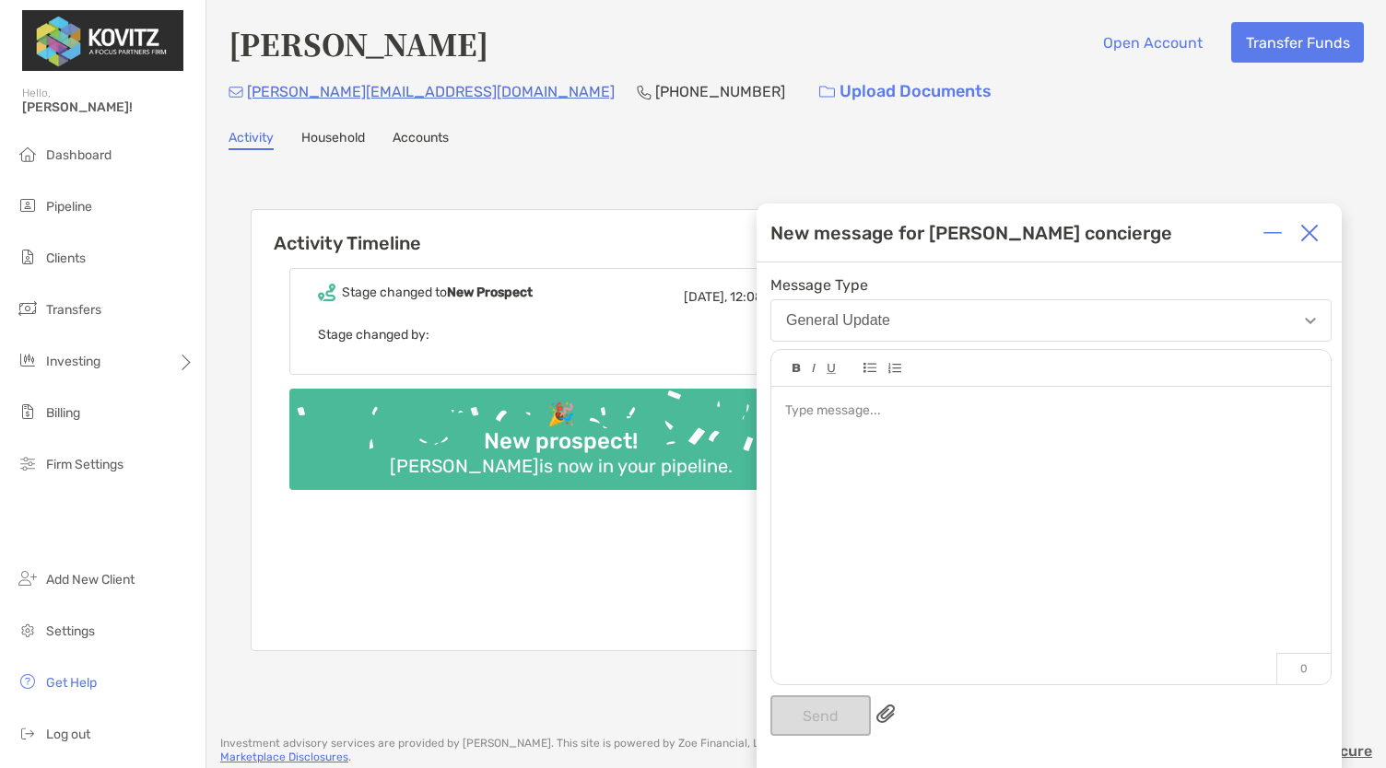
click at [1307, 241] on img at bounding box center [1309, 233] width 18 height 18
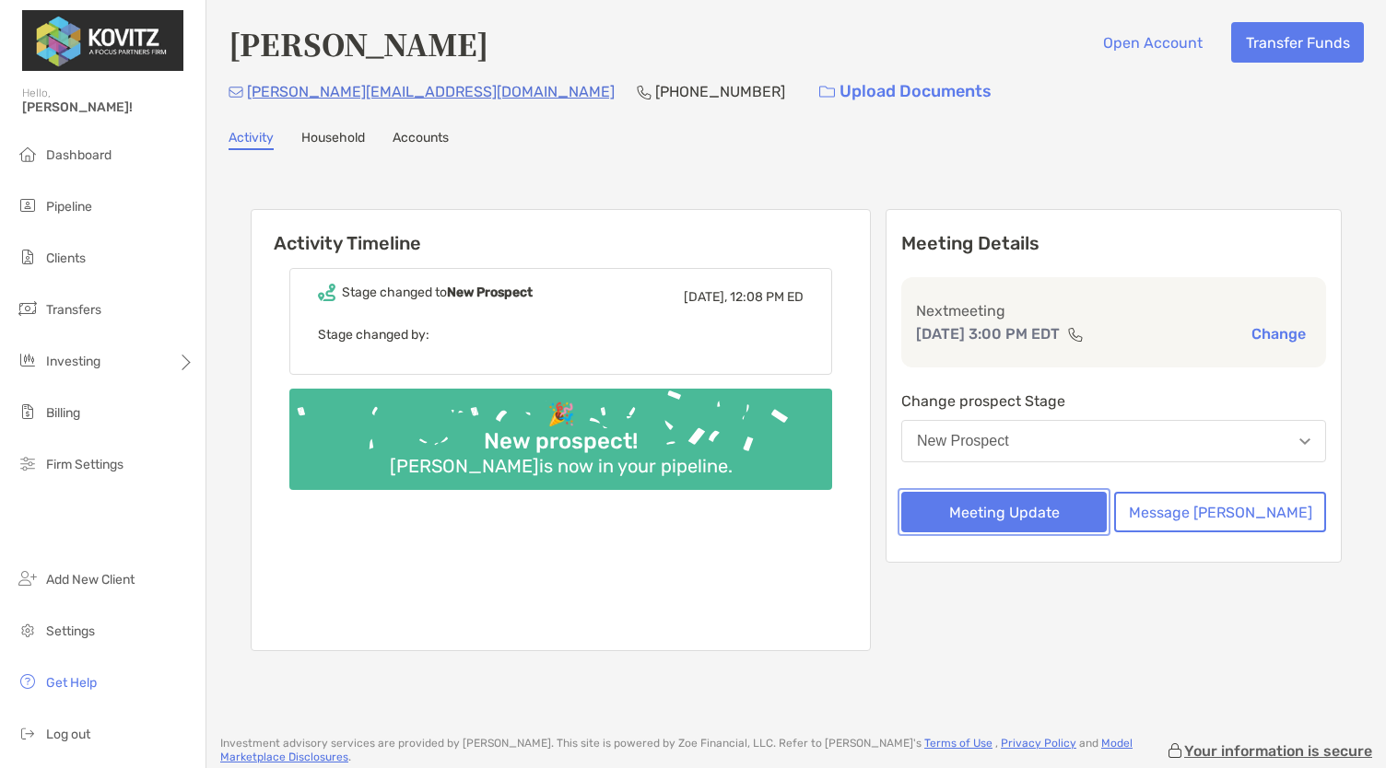
click at [1038, 507] on button "Meeting Update" at bounding box center [1003, 512] width 205 height 41
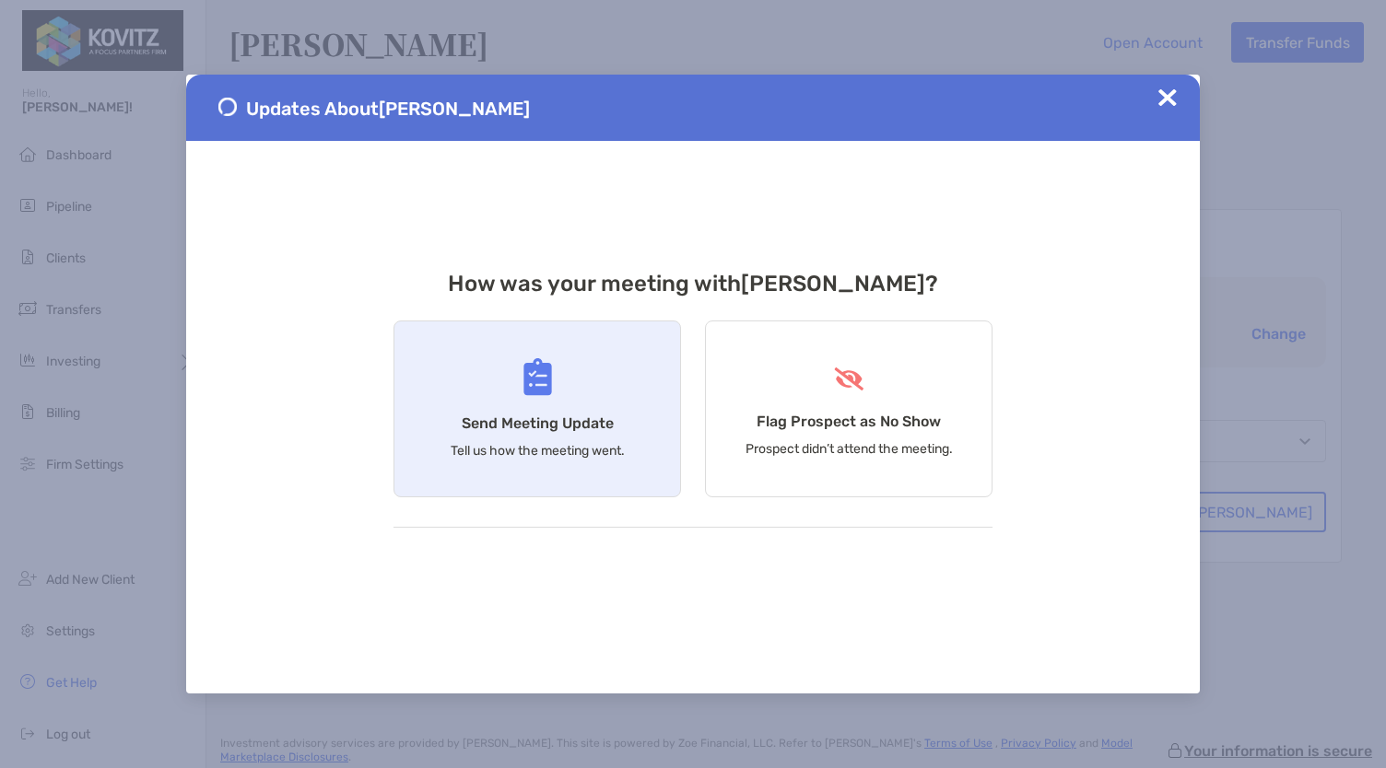
click at [517, 380] on div "Send Meeting Update Tell us how the meeting went." at bounding box center [536, 409] width 287 height 177
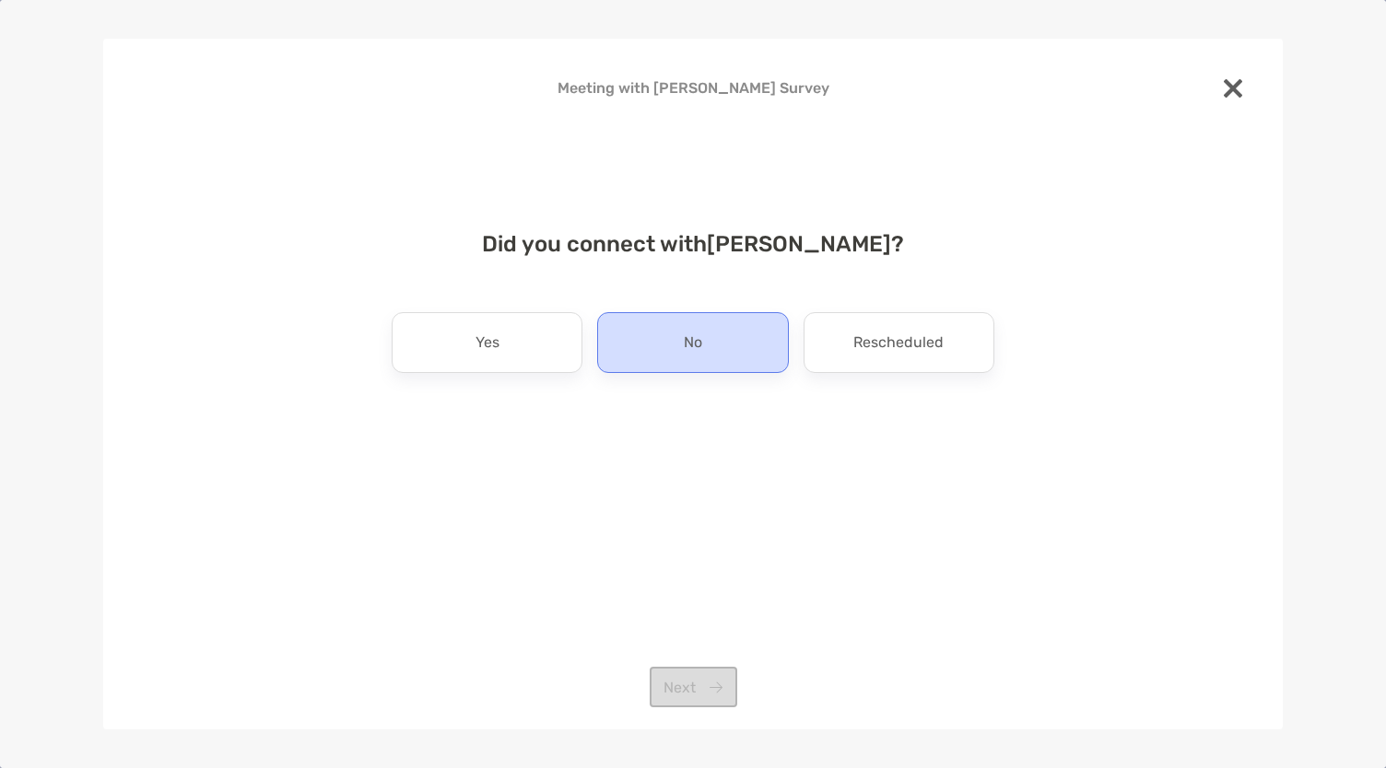
click at [697, 351] on p "No" at bounding box center [693, 342] width 18 height 29
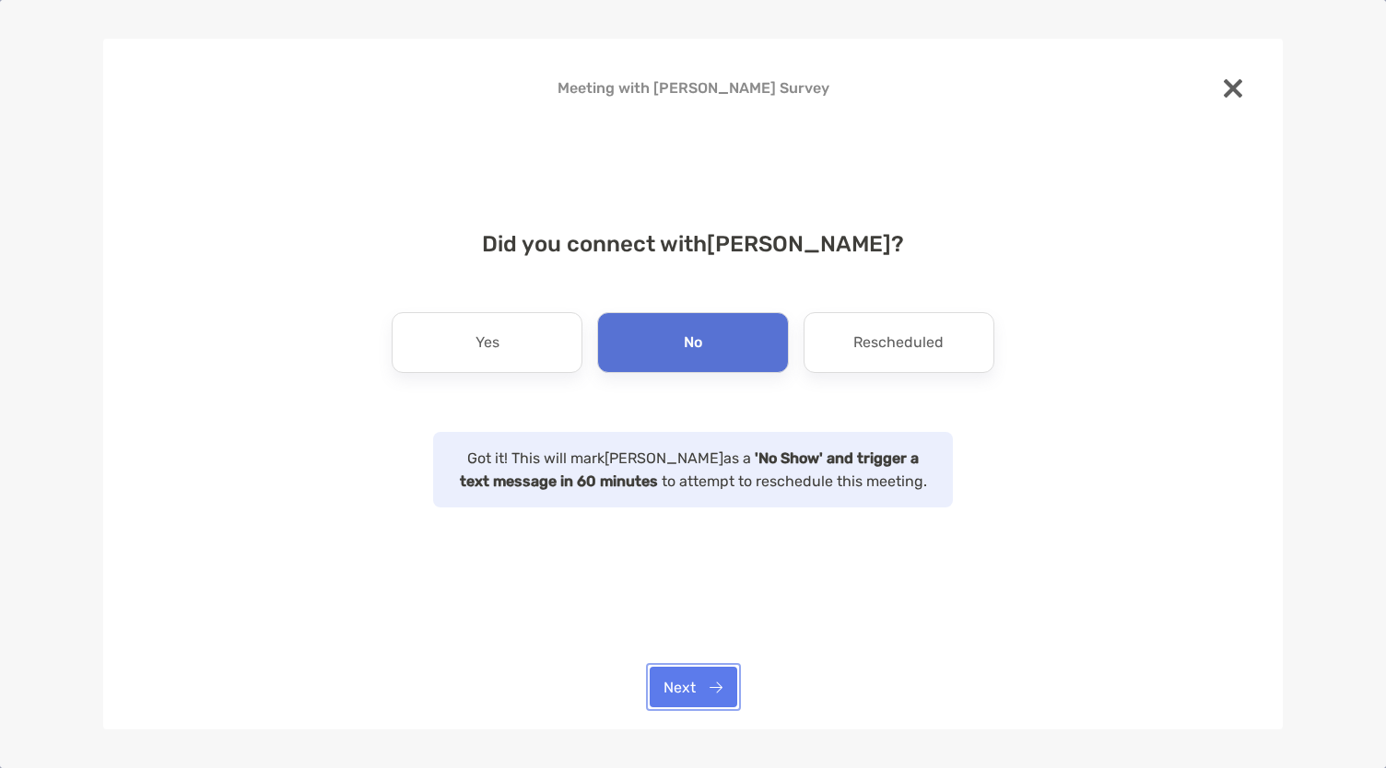
click at [711, 683] on button "Next" at bounding box center [694, 687] width 88 height 41
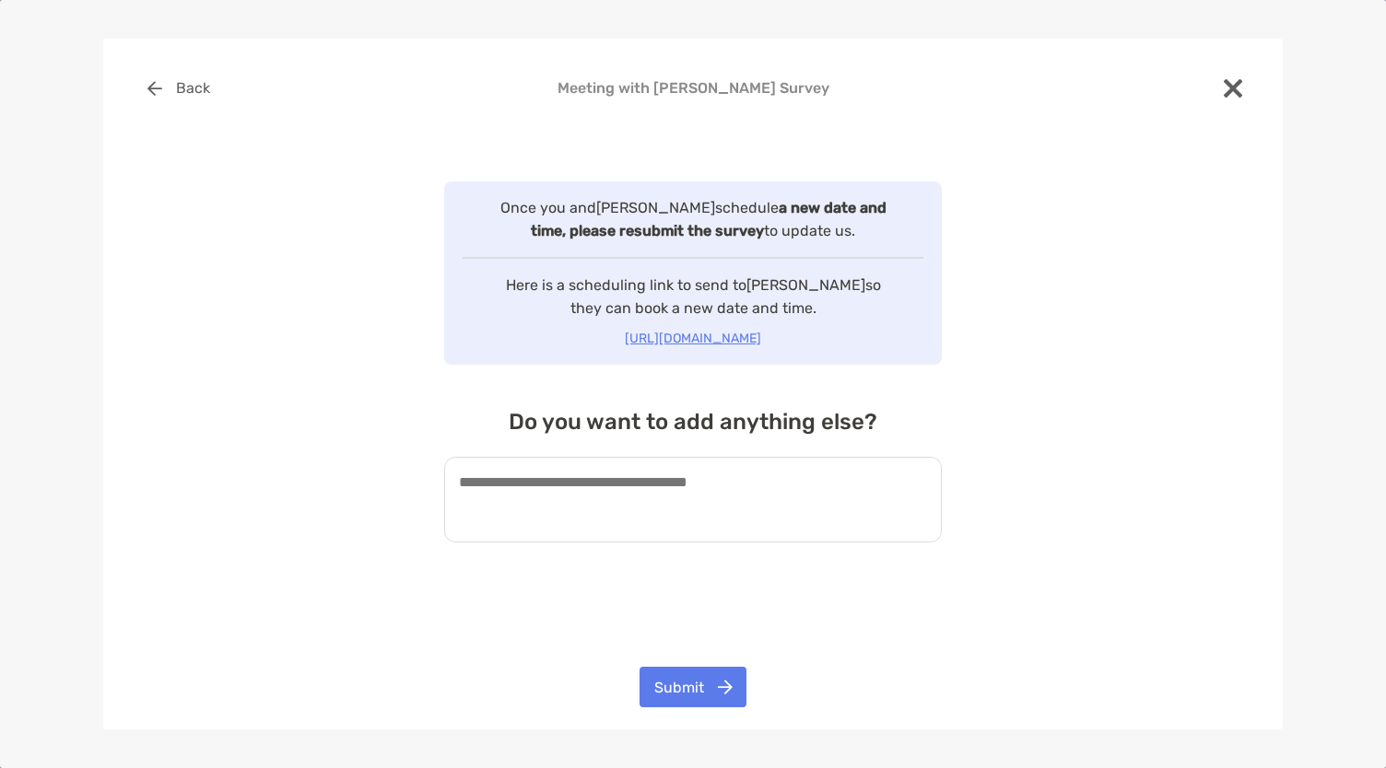
click at [786, 491] on textarea at bounding box center [693, 500] width 498 height 86
type textarea "*"
drag, startPoint x: 699, startPoint y: 486, endPoint x: 776, endPoint y: 486, distance: 76.5
click at [776, 486] on textarea "**********" at bounding box center [693, 500] width 498 height 86
type textarea "**********"
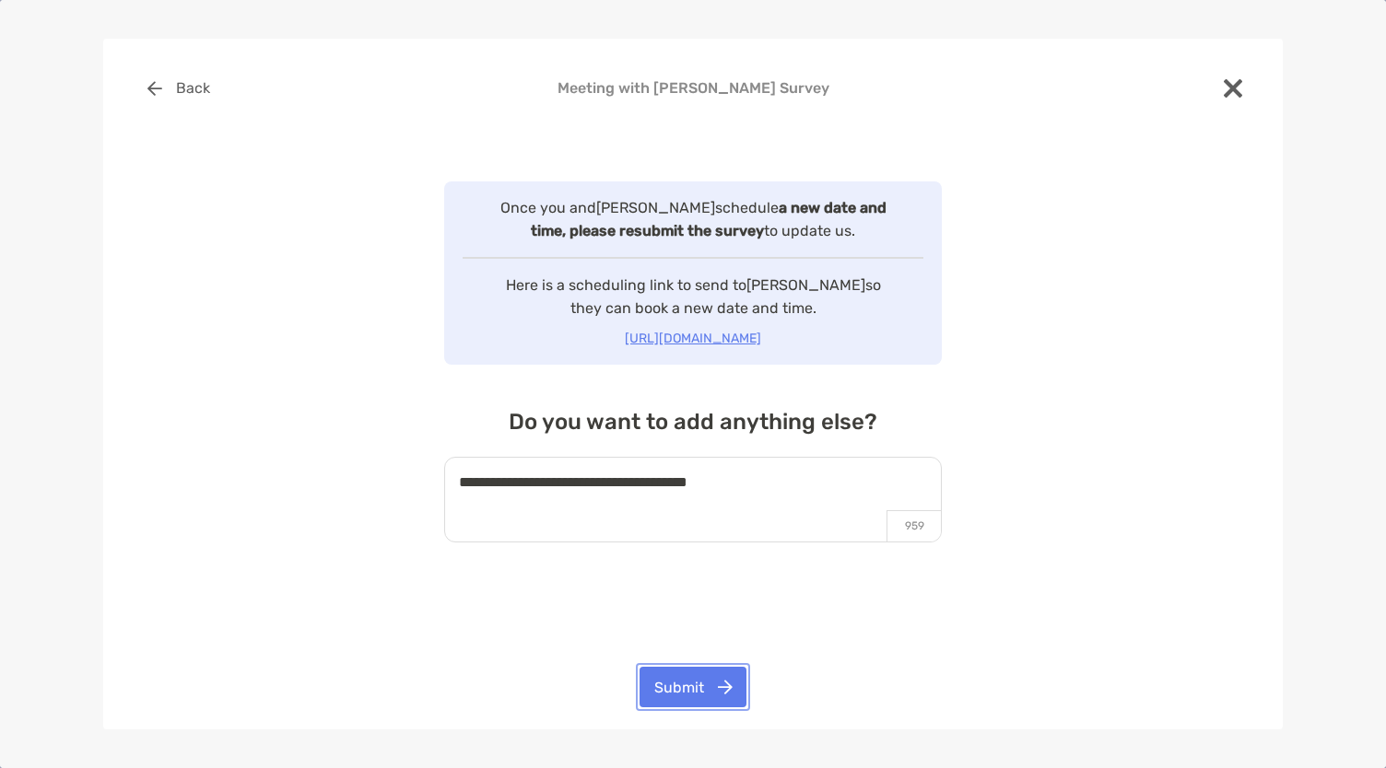
click at [672, 671] on button "Submit" at bounding box center [692, 687] width 107 height 41
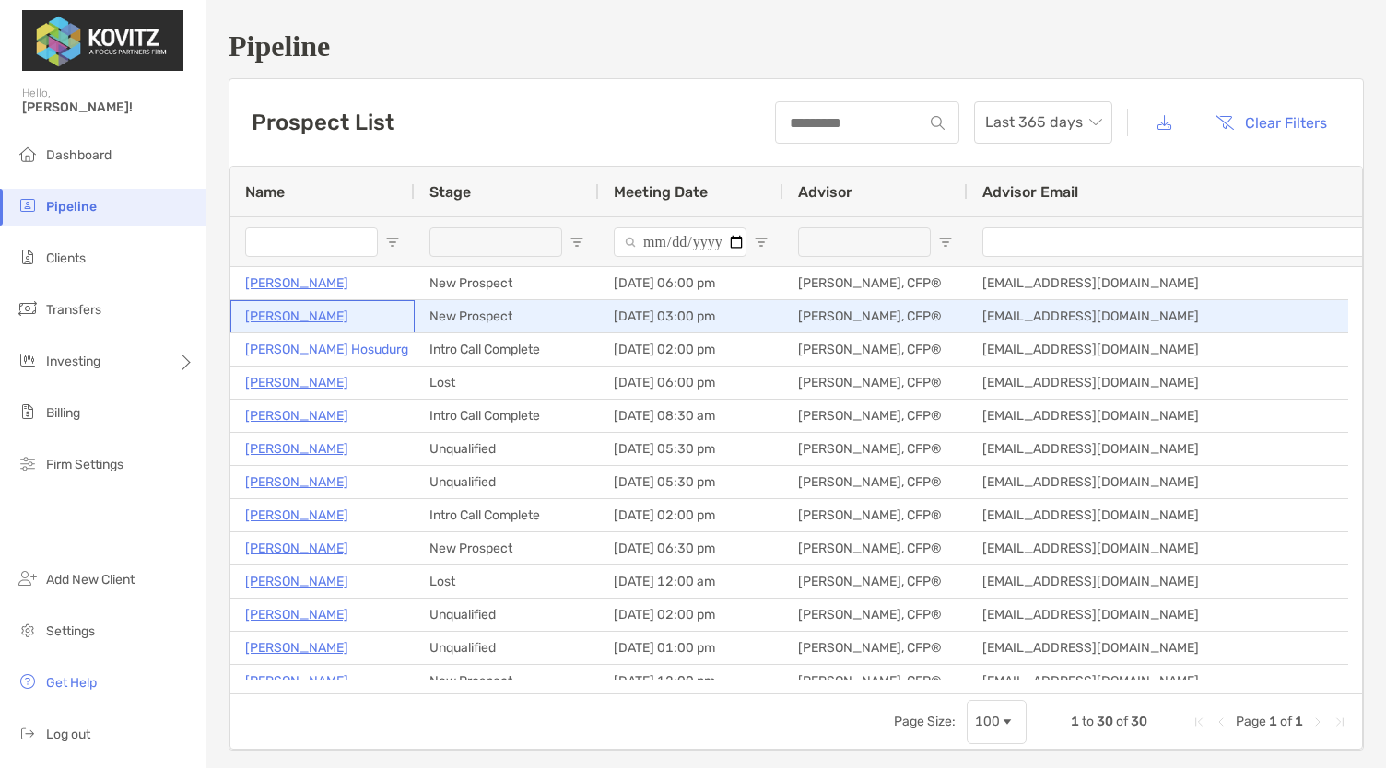
click at [322, 318] on p "[PERSON_NAME]" at bounding box center [296, 316] width 103 height 23
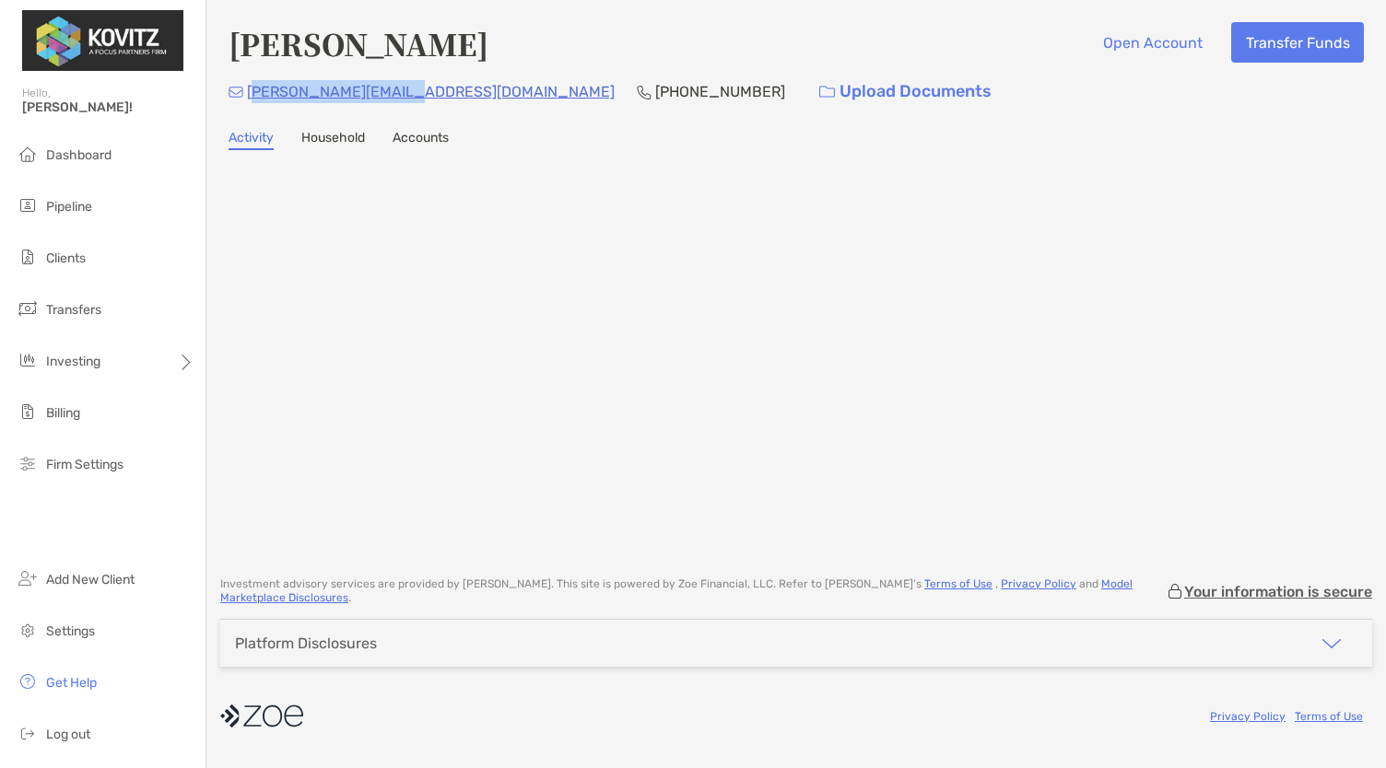
drag, startPoint x: 404, startPoint y: 91, endPoint x: 252, endPoint y: 95, distance: 152.1
click at [252, 95] on div "[PERSON_NAME][EMAIL_ADDRESS][DOMAIN_NAME] [PHONE_NUMBER] Upload Documents" at bounding box center [795, 92] width 1135 height 40
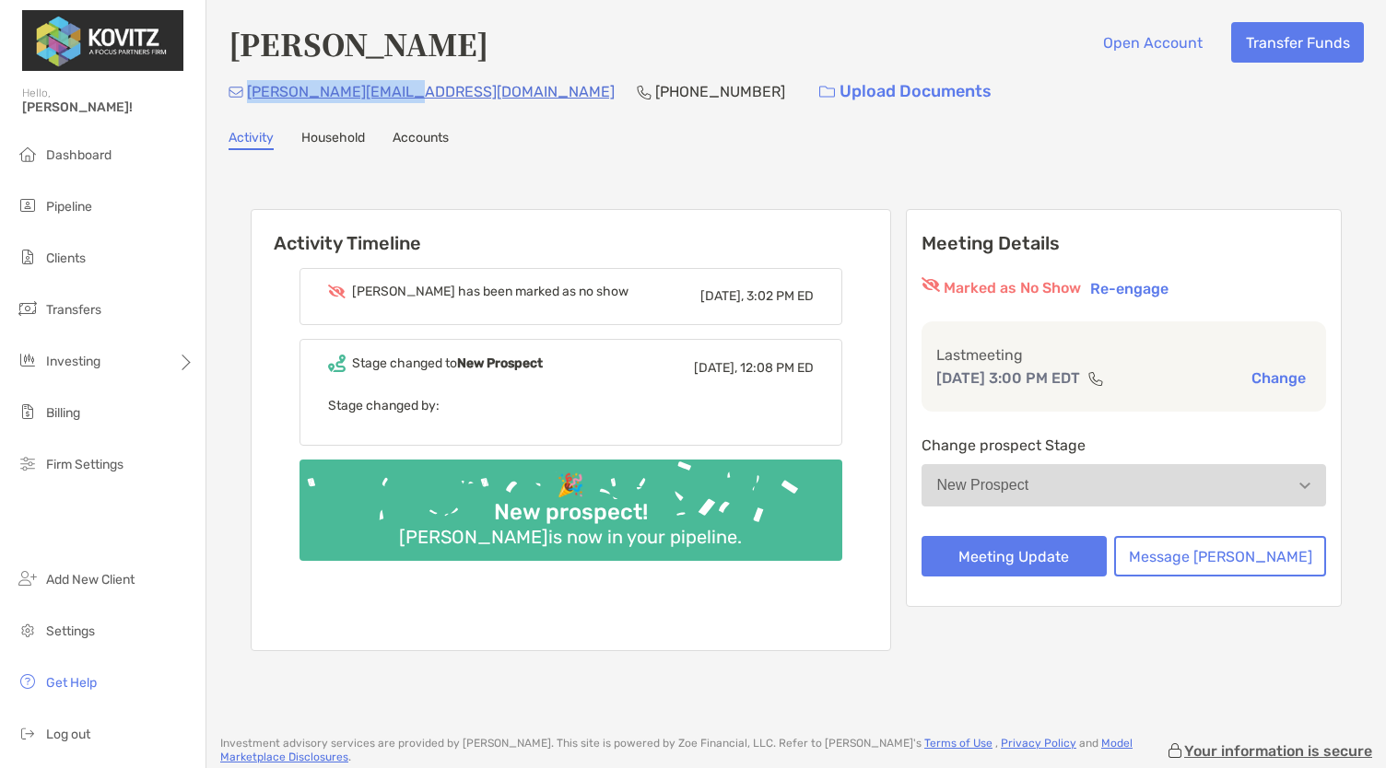
click at [402, 111] on div "[PERSON_NAME][EMAIL_ADDRESS][DOMAIN_NAME] [PHONE_NUMBER] Upload Documents" at bounding box center [795, 92] width 1135 height 40
copy p "[PERSON_NAME][EMAIL_ADDRESS][DOMAIN_NAME]"
click at [1170, 550] on button "Message [PERSON_NAME]" at bounding box center [1220, 556] width 212 height 41
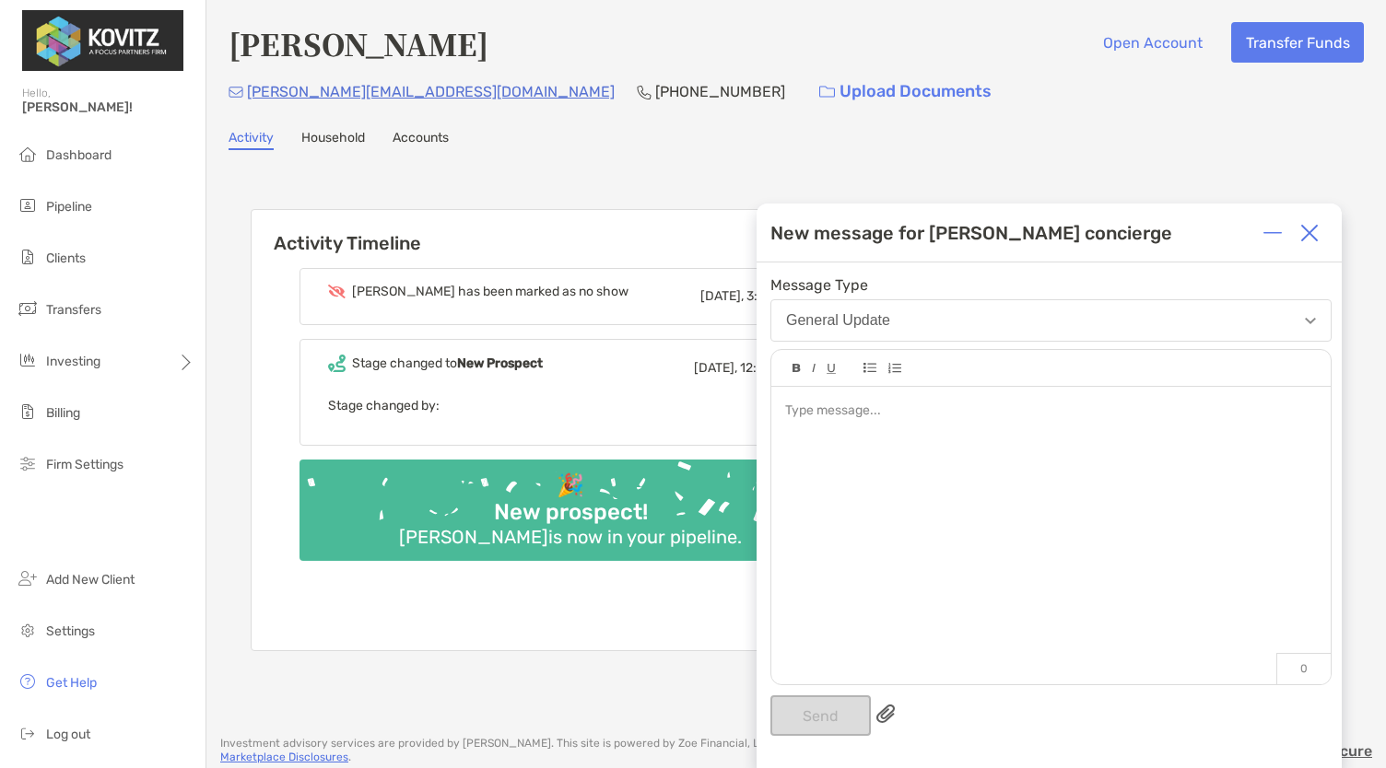
click at [943, 495] on div at bounding box center [1050, 526] width 559 height 279
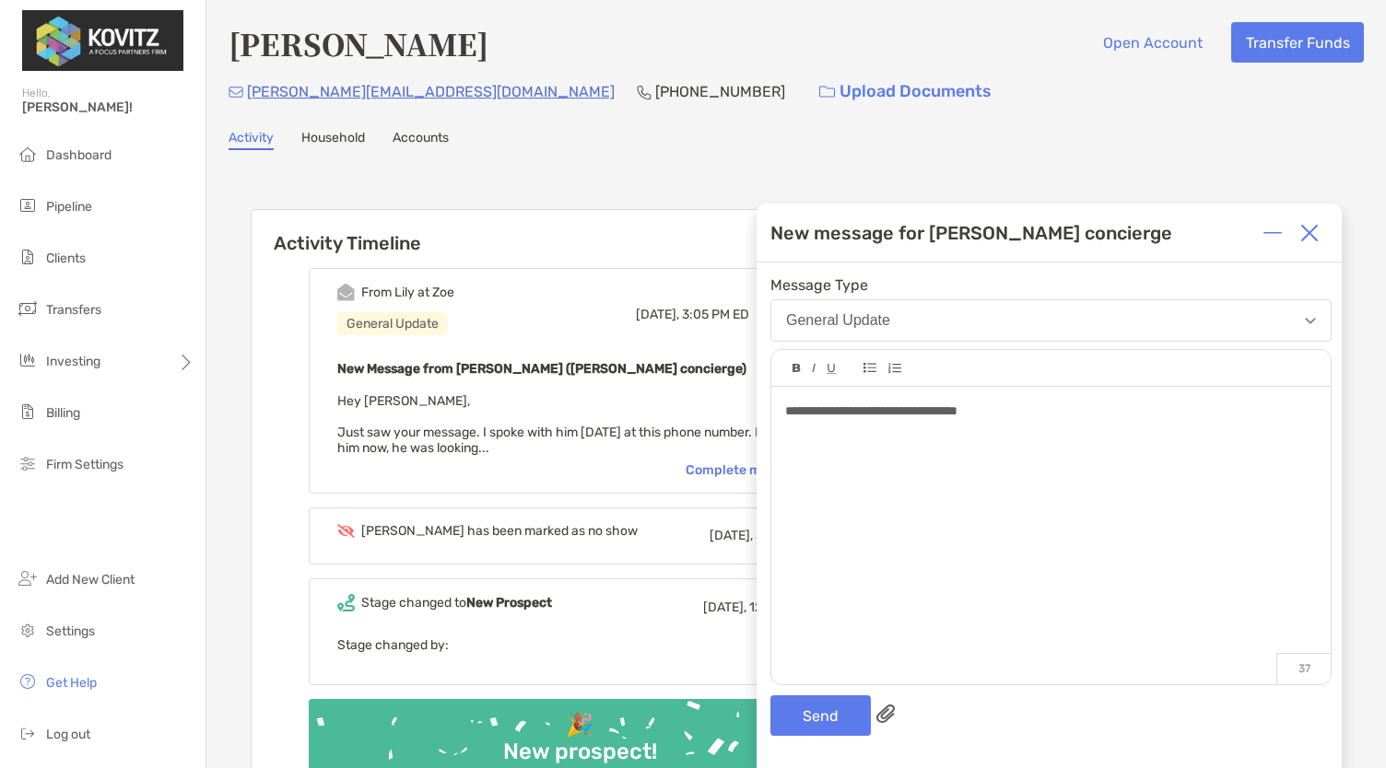
click at [1309, 236] on img at bounding box center [1309, 233] width 18 height 18
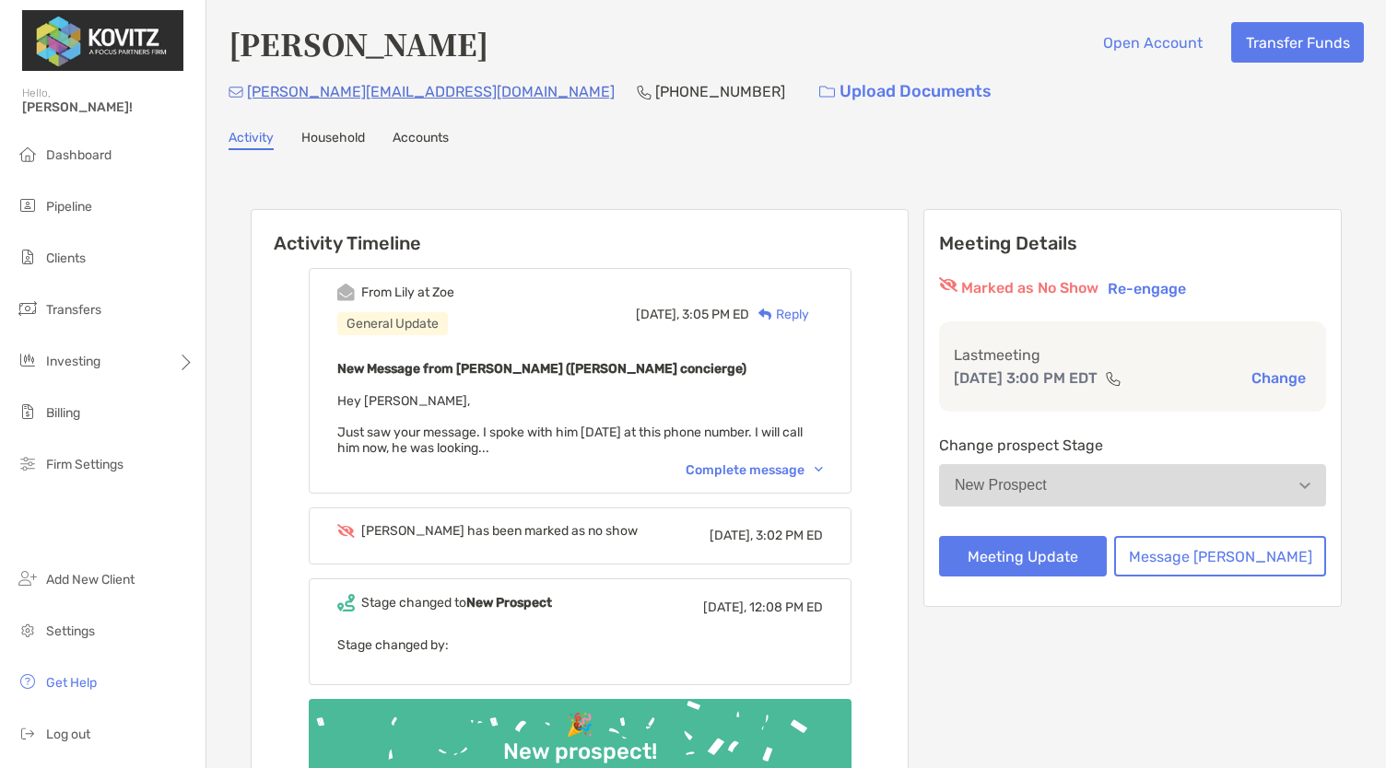
click at [804, 463] on div "Complete message" at bounding box center [753, 471] width 137 height 16
click at [809, 311] on div "Reply" at bounding box center [779, 314] width 60 height 19
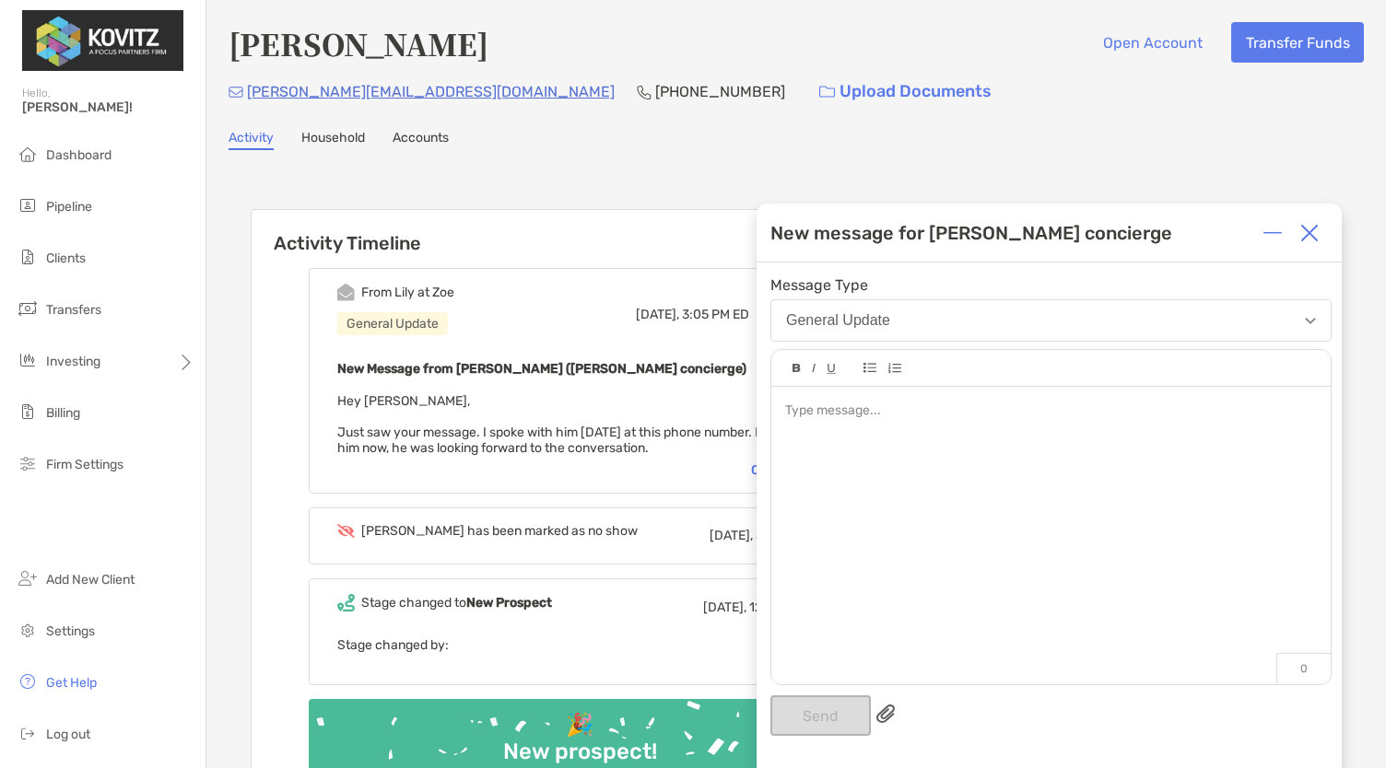
click at [862, 425] on div at bounding box center [1050, 526] width 559 height 279
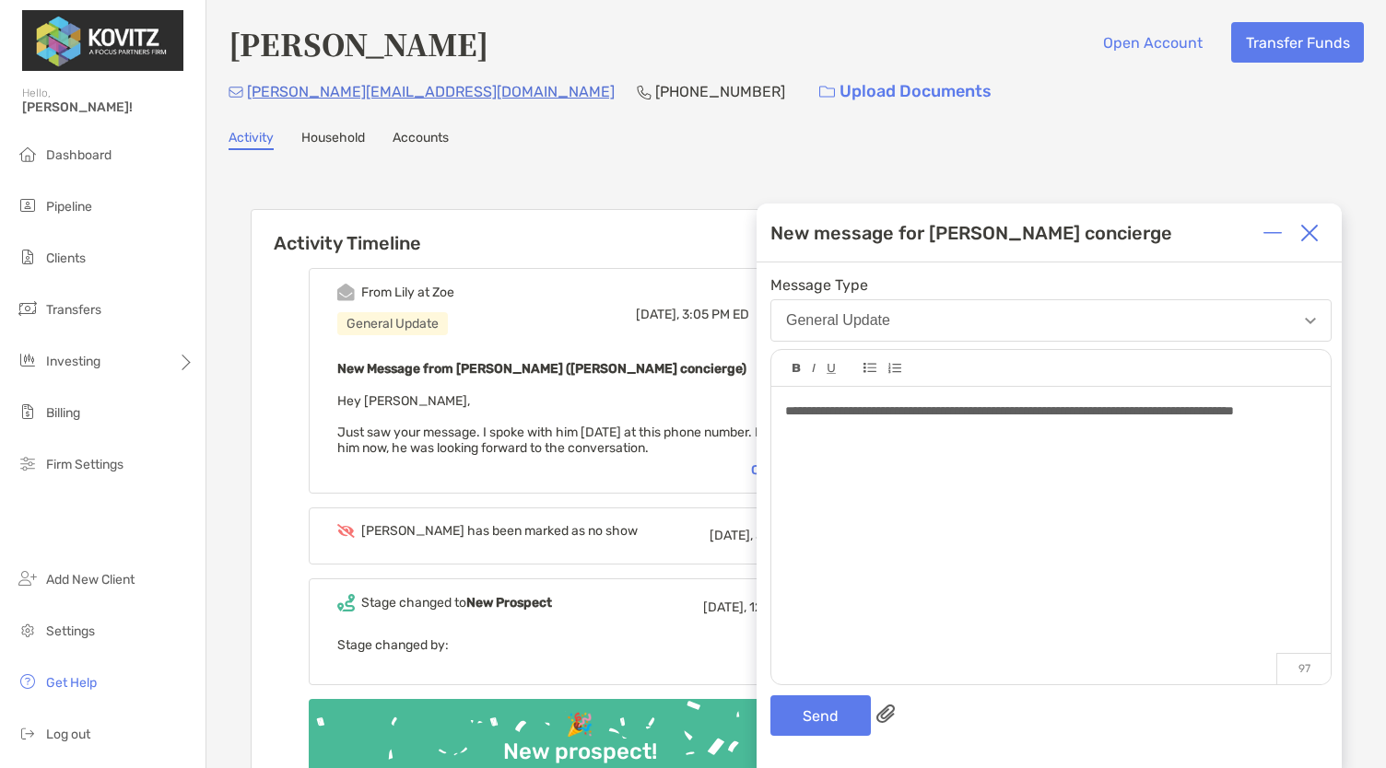
click at [918, 421] on div "**********" at bounding box center [1050, 411] width 531 height 19
click at [927, 443] on div "**********" at bounding box center [1050, 526] width 559 height 279
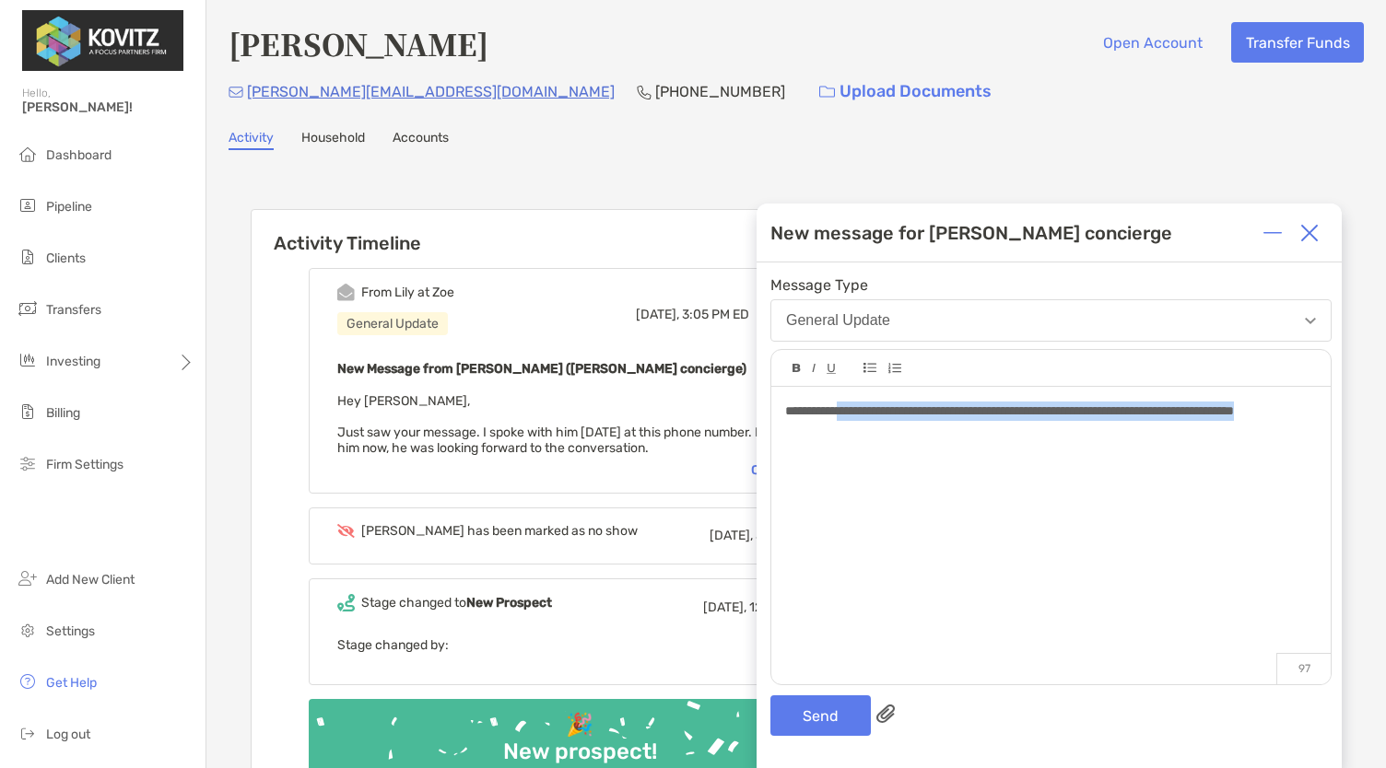
drag, startPoint x: 927, startPoint y: 443, endPoint x: 859, endPoint y: 408, distance: 76.6
click at [859, 408] on div "**********" at bounding box center [1050, 526] width 559 height 279
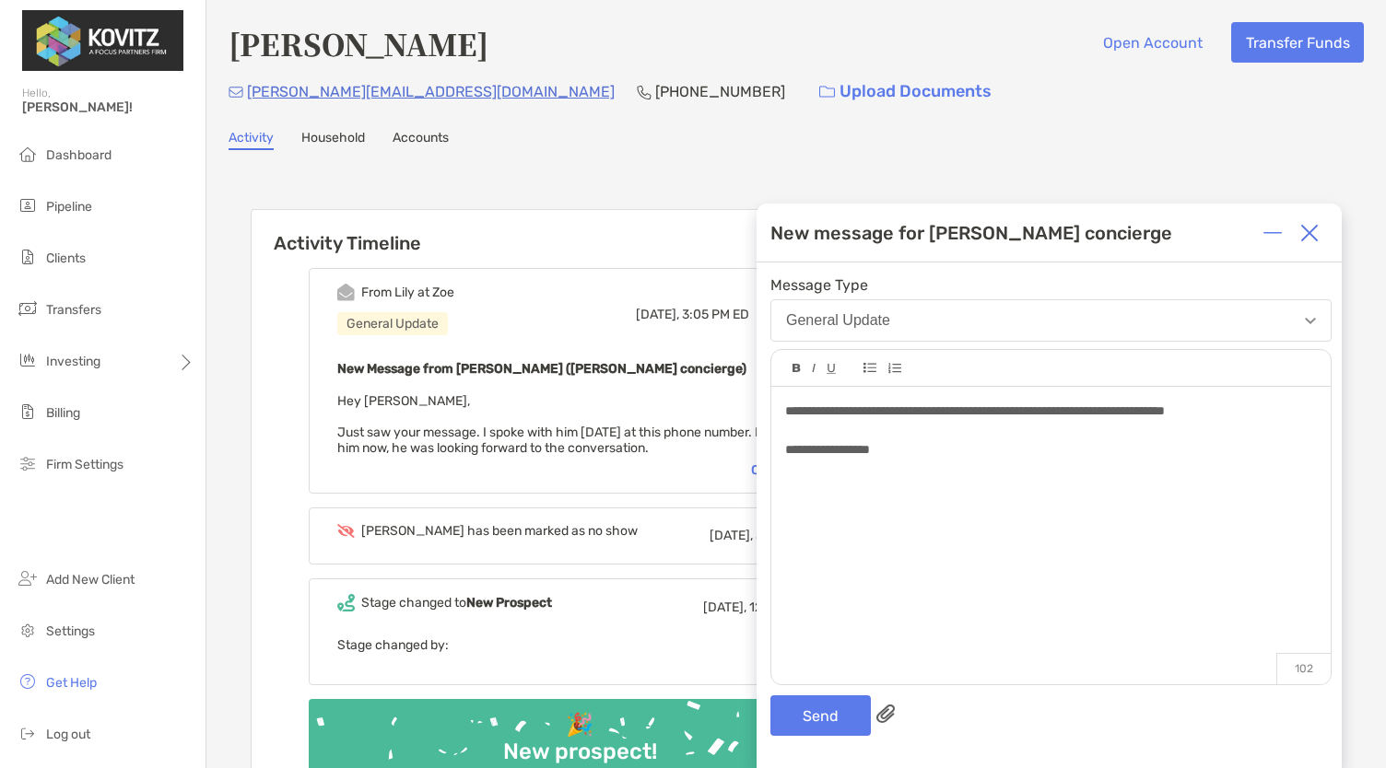
click at [795, 452] on span "**********" at bounding box center [827, 449] width 85 height 13
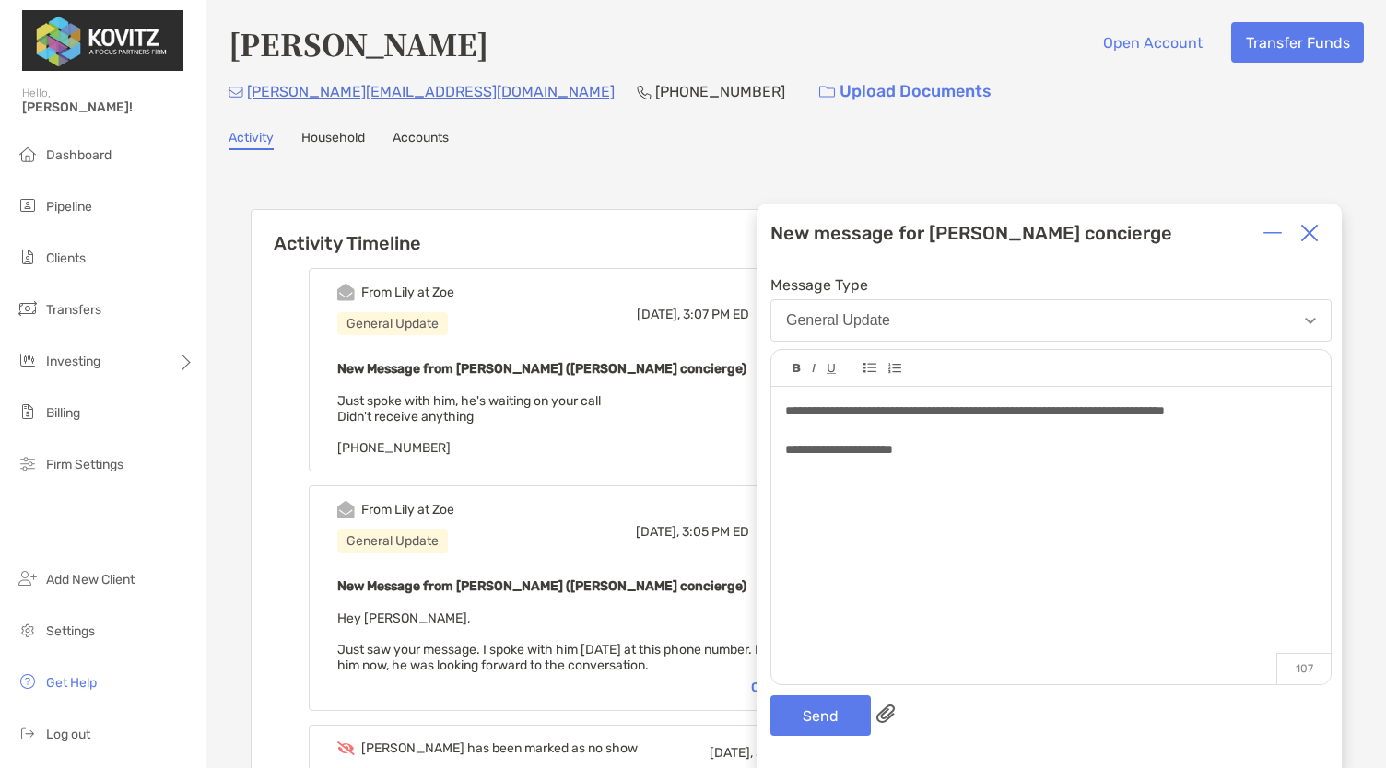
click at [893, 454] on span "**********" at bounding box center [839, 449] width 108 height 13
drag, startPoint x: 930, startPoint y: 453, endPoint x: 918, endPoint y: 452, distance: 12.0
click at [918, 452] on div "**********" at bounding box center [1050, 449] width 531 height 19
drag, startPoint x: 929, startPoint y: 449, endPoint x: 785, endPoint y: 454, distance: 143.8
click at [785, 454] on div "**********" at bounding box center [1050, 449] width 531 height 19
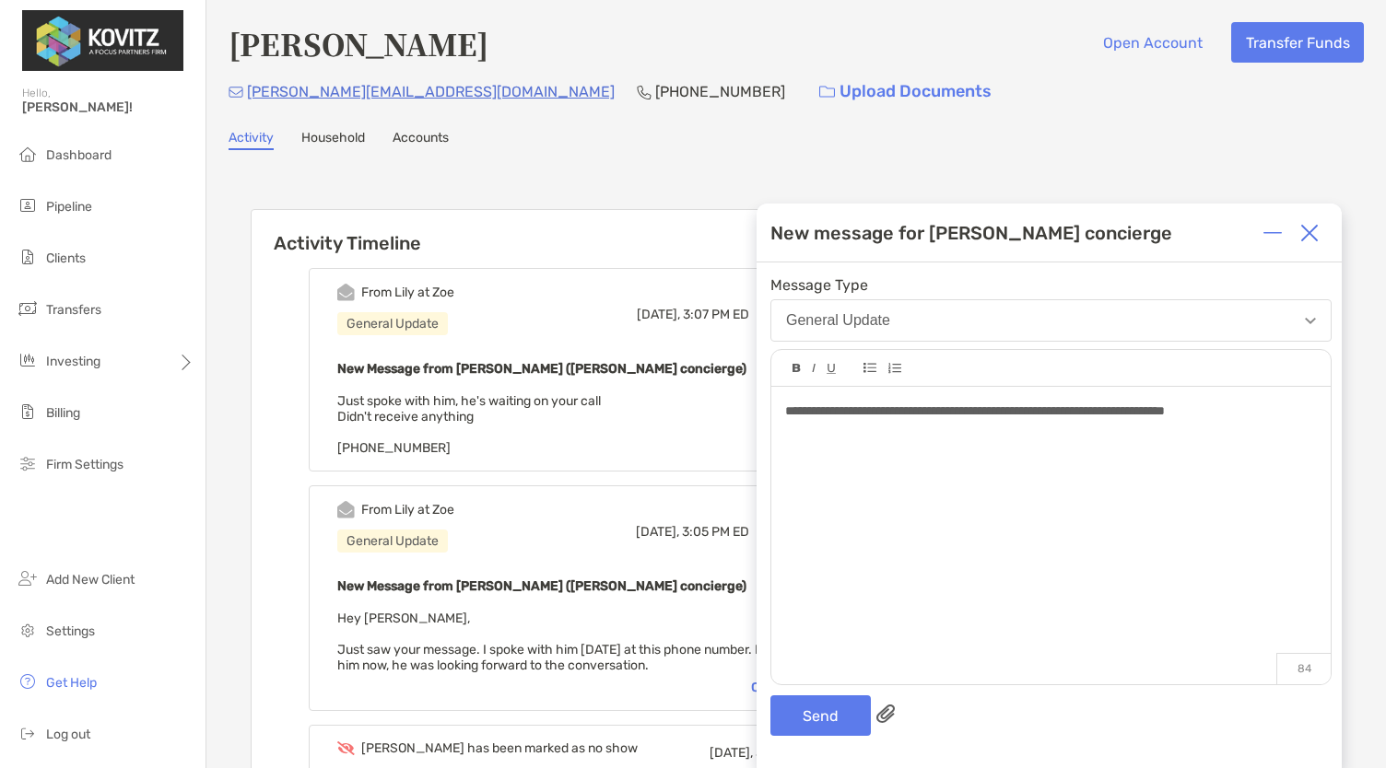
click at [552, 520] on div "From [PERSON_NAME] at [PERSON_NAME] General Update [DATE], 3:05 PM ED Reply" at bounding box center [580, 531] width 486 height 61
click at [982, 322] on button "General Update" at bounding box center [1050, 320] width 561 height 42
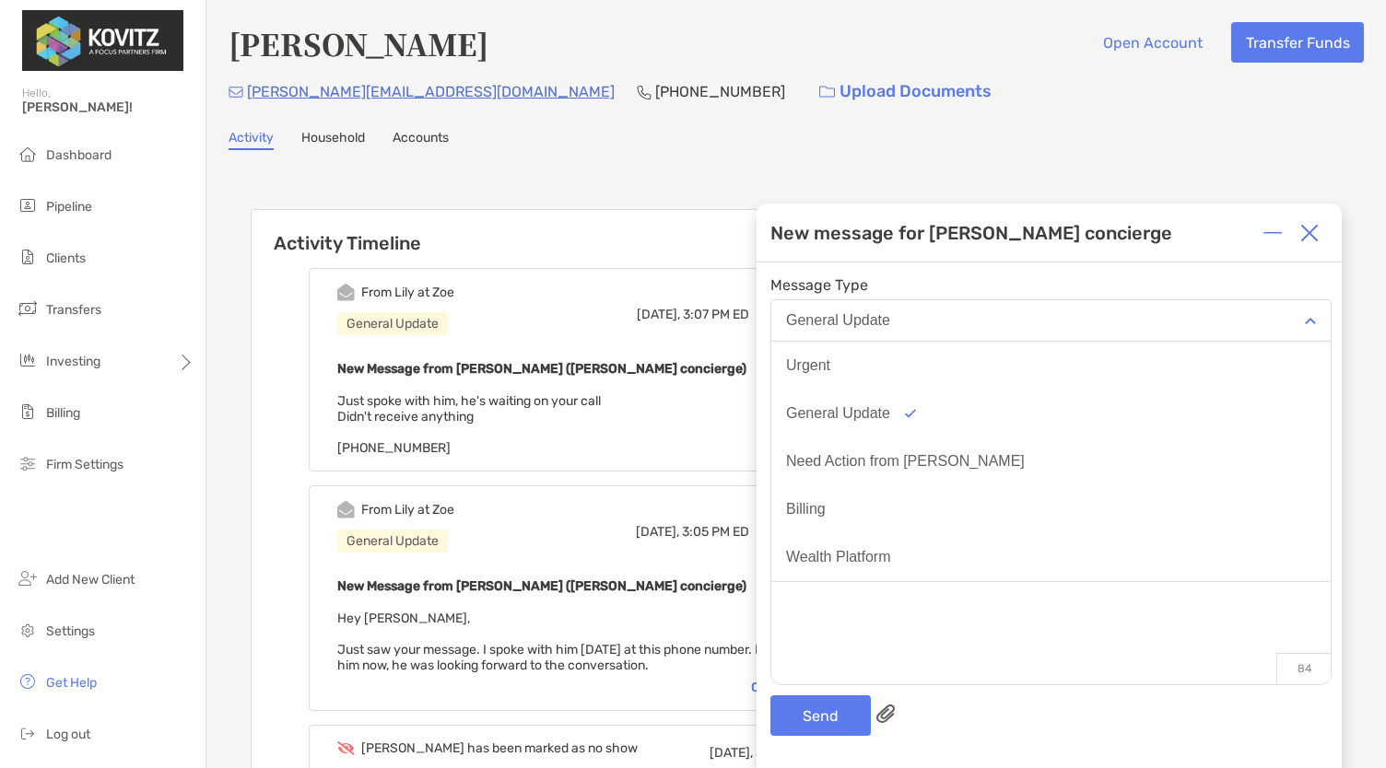
click at [1281, 238] on img at bounding box center [1272, 233] width 18 height 18
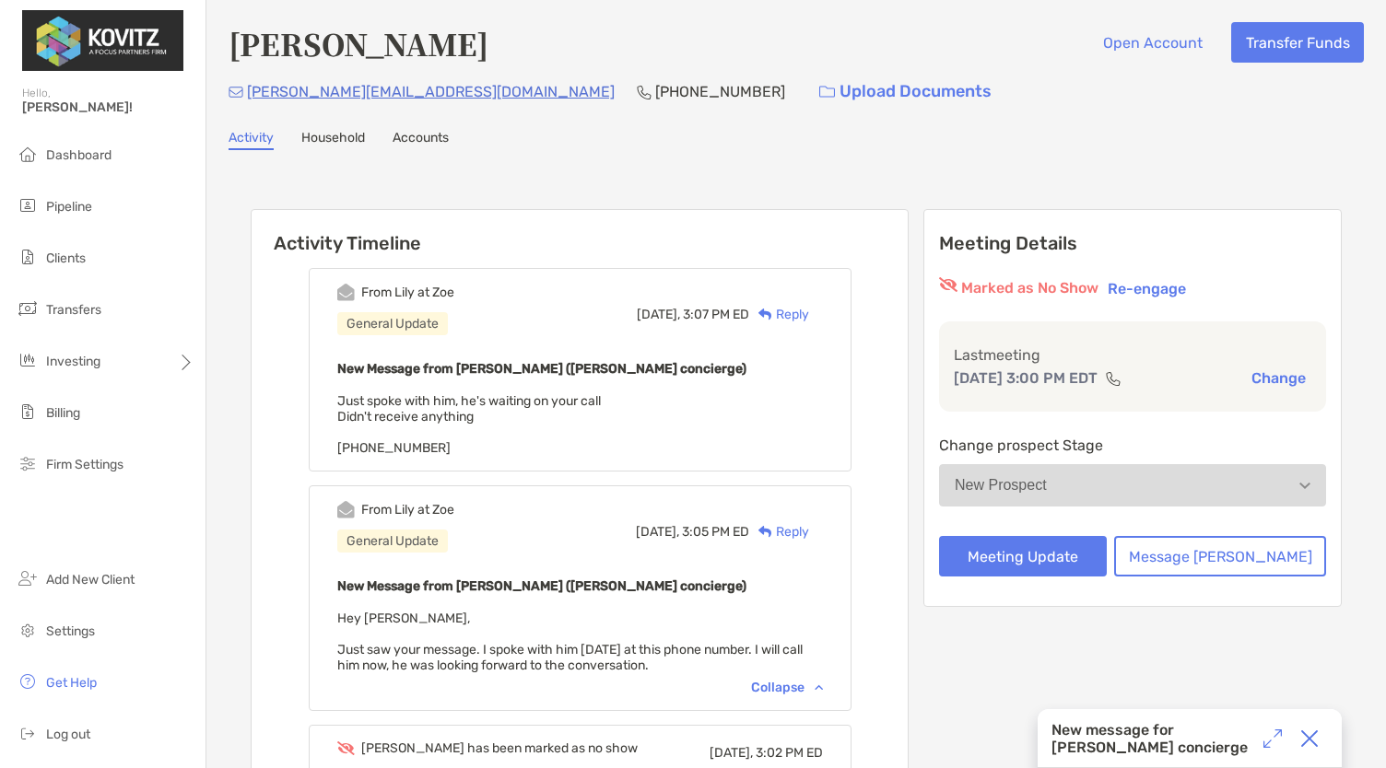
click at [1119, 717] on div "New message for [PERSON_NAME] concierge" at bounding box center [1189, 738] width 304 height 59
click at [1119, 721] on div "New message for [PERSON_NAME] concierge" at bounding box center [1152, 738] width 203 height 35
click at [1270, 746] on img at bounding box center [1272, 739] width 18 height 18
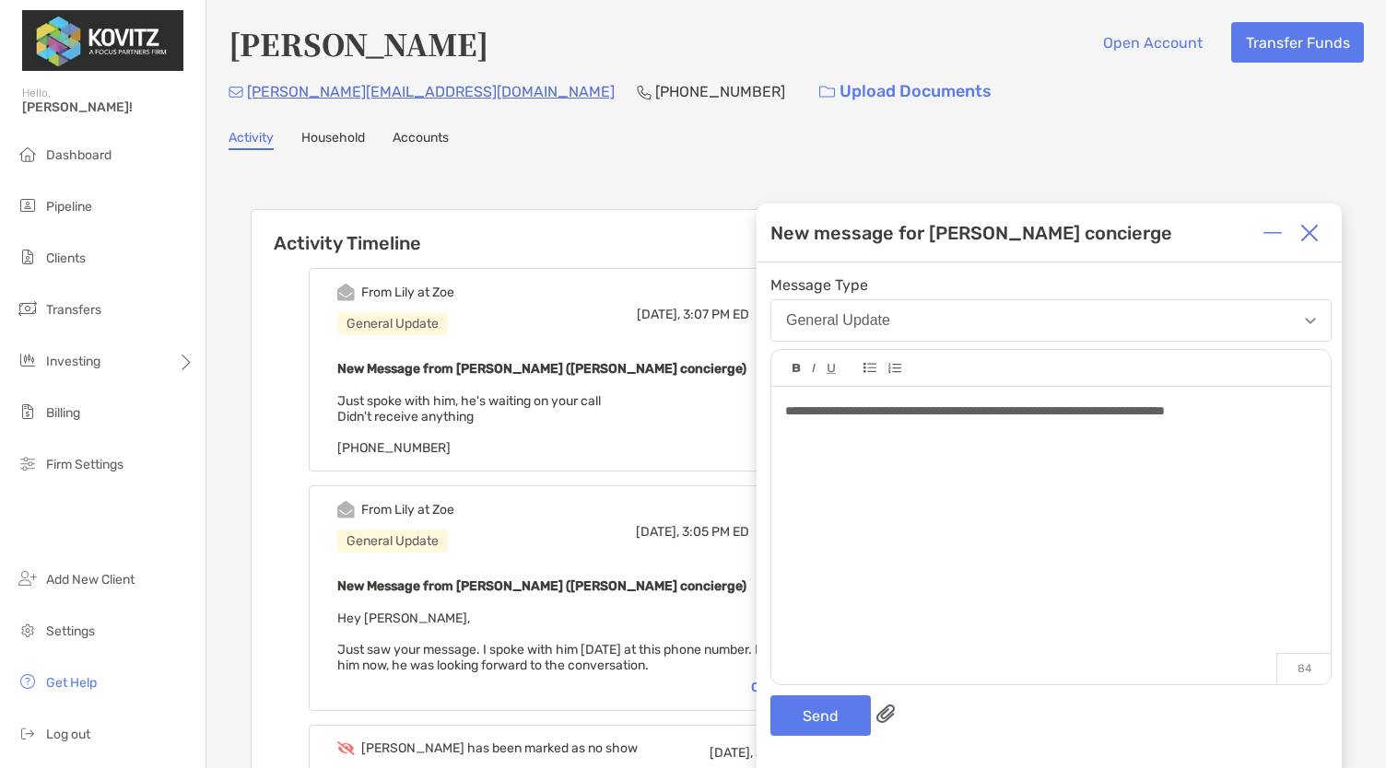
click at [1312, 234] on img at bounding box center [1309, 233] width 18 height 18
